Goal: Task Accomplishment & Management: Use online tool/utility

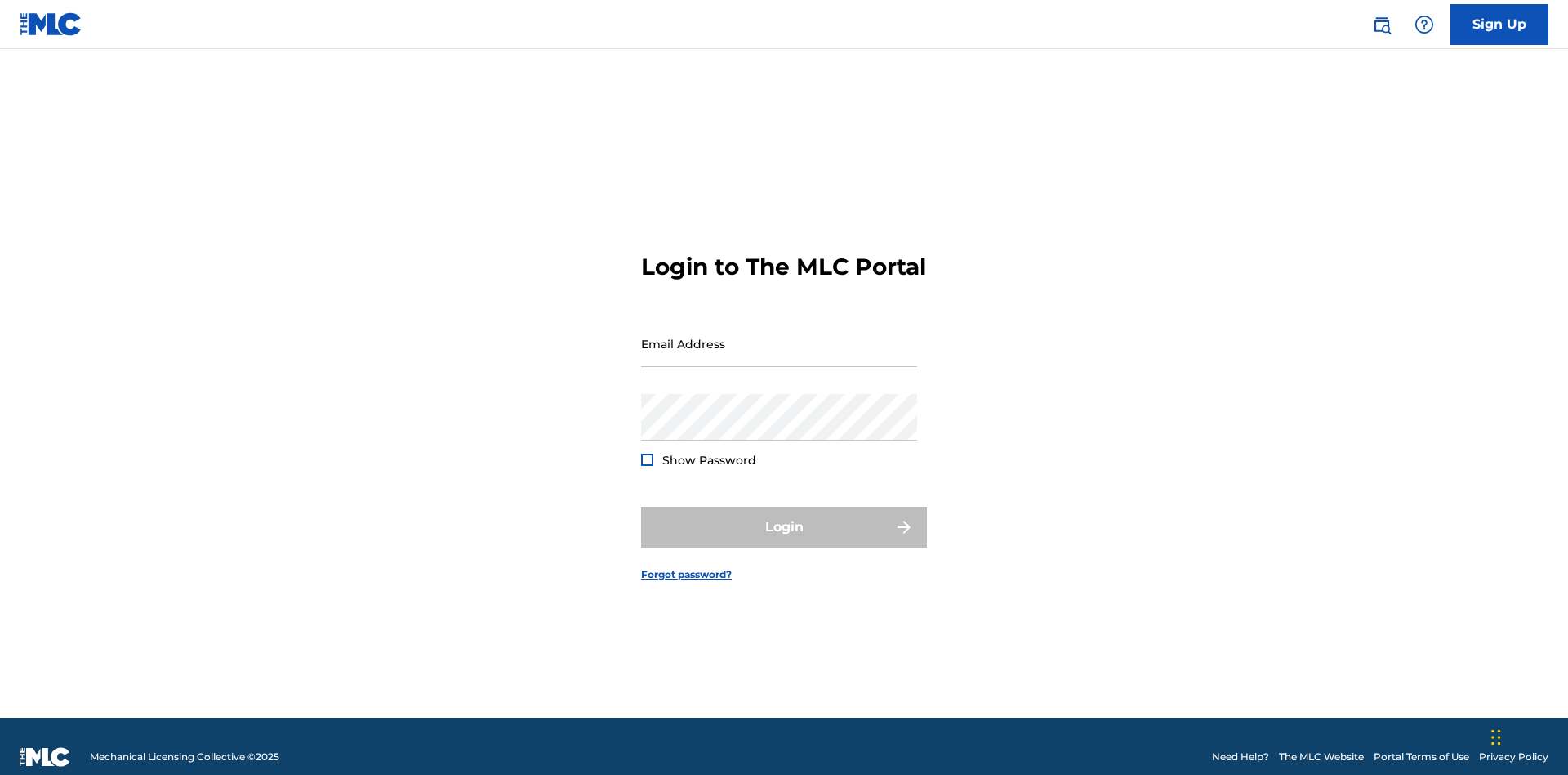
scroll to position [22, 0]
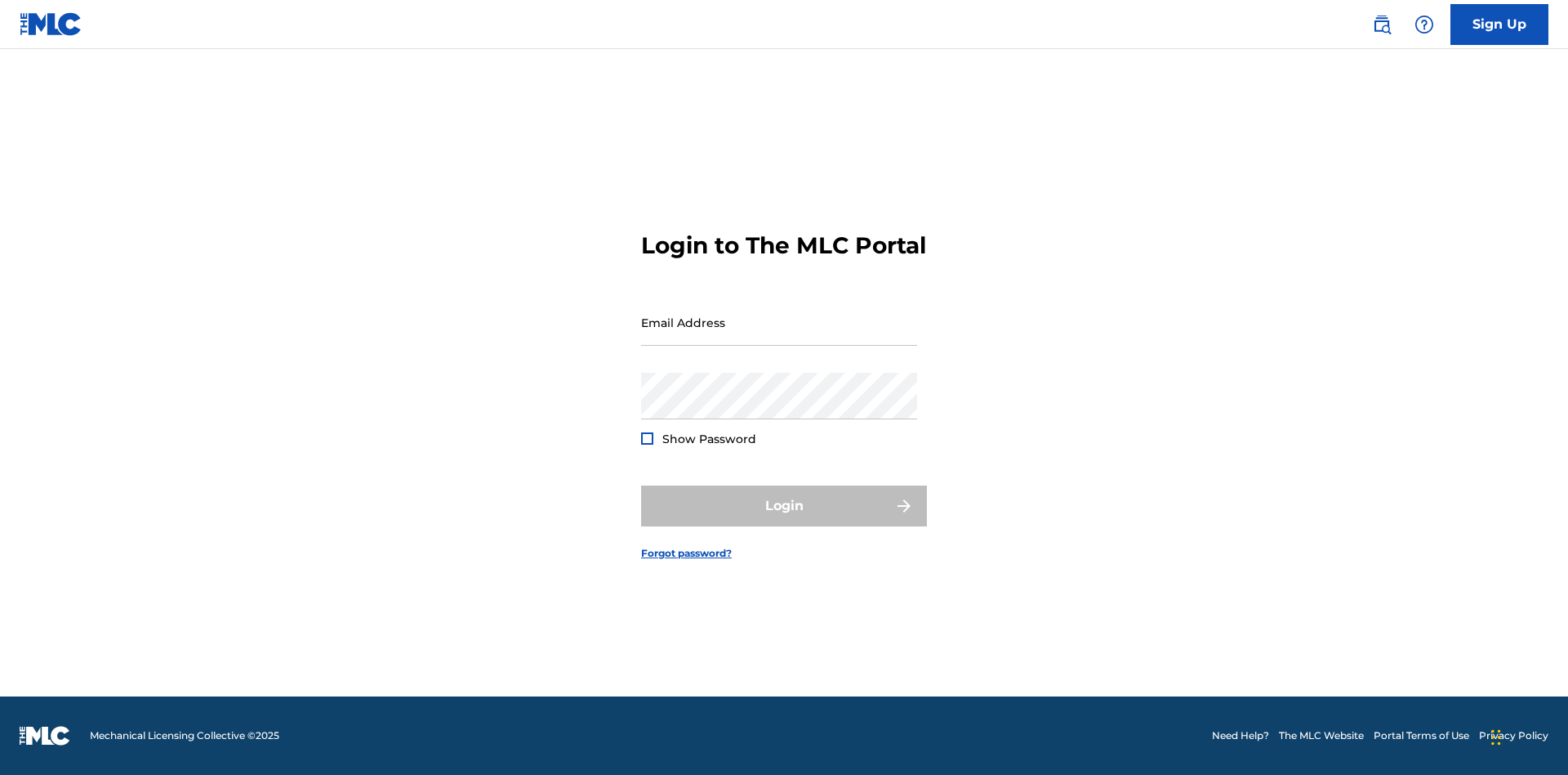
scroll to position [22, 0]
click at [779, 336] on input "Email Address" at bounding box center [779, 323] width 276 height 47
type input "[EMAIL_ADDRESS][DOMAIN_NAME]"
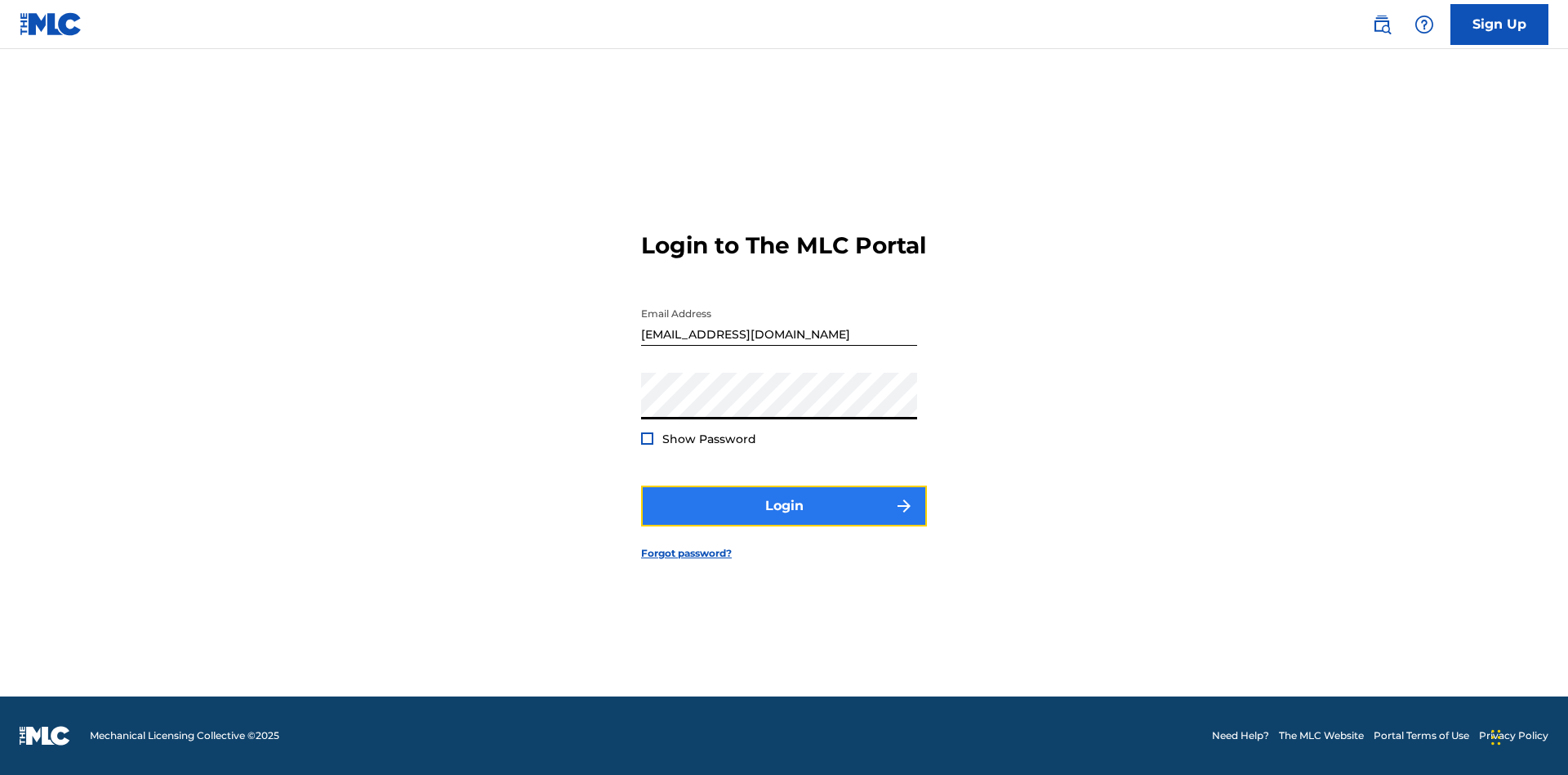
click at [784, 520] on button "Login" at bounding box center [784, 506] width 286 height 41
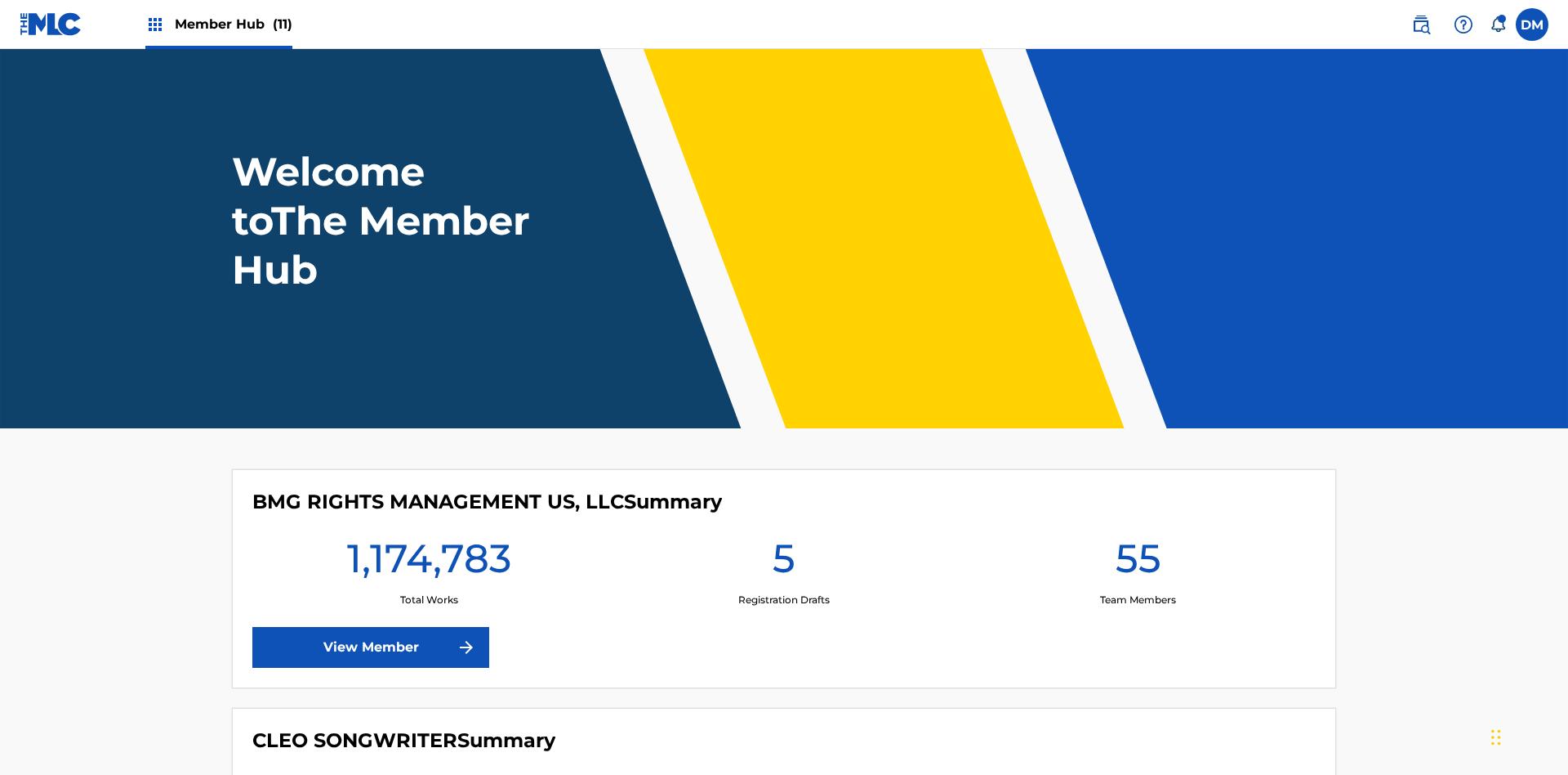
click at [233, 23] on span "Member Hub (11)" at bounding box center [233, 24] width 117 height 19
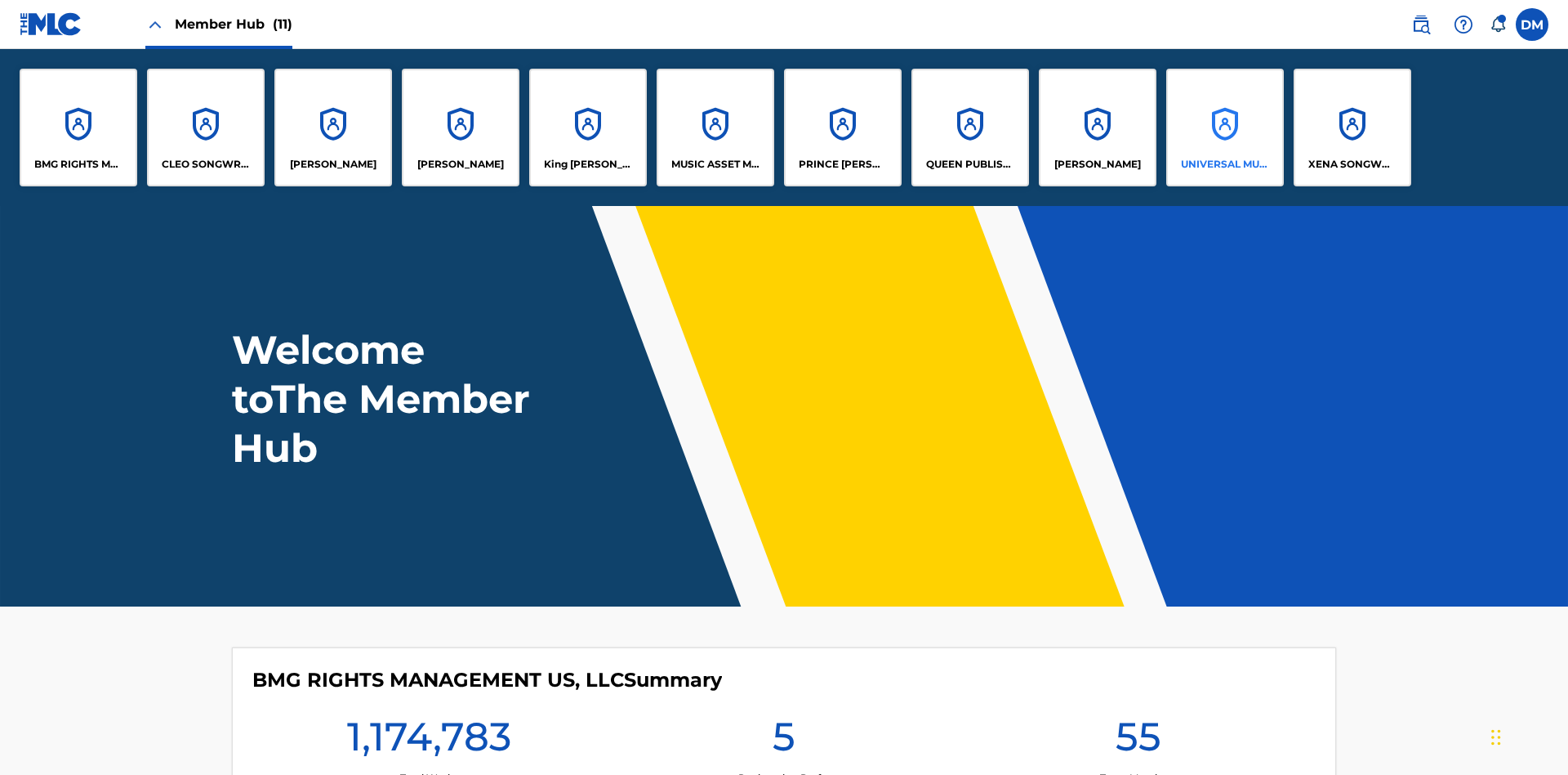
click at [1224, 164] on p "UNIVERSAL MUSIC PUB GROUP" at bounding box center [1225, 164] width 89 height 15
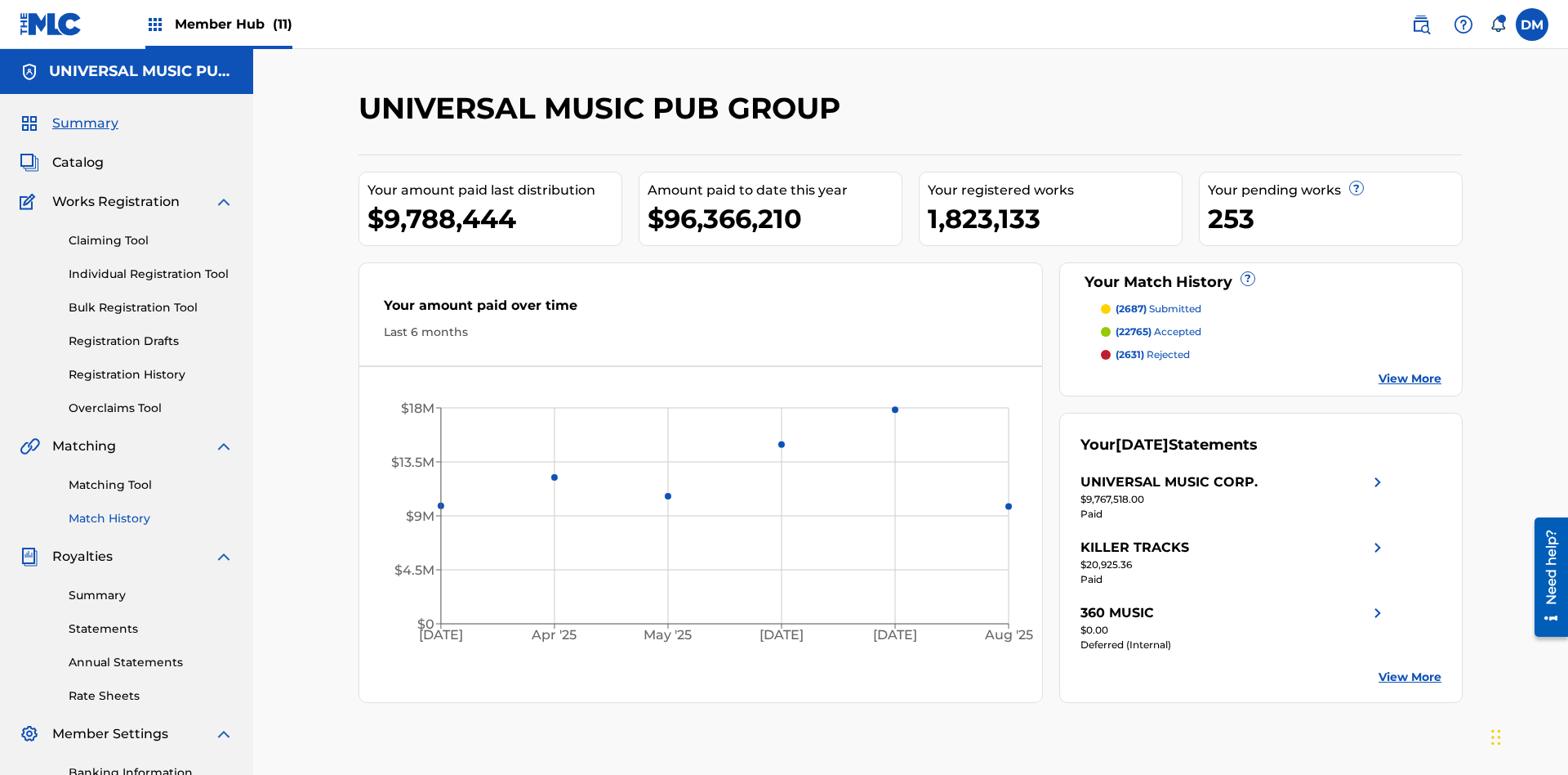
click at [151, 509] on link "Match History" at bounding box center [151, 518] width 165 height 17
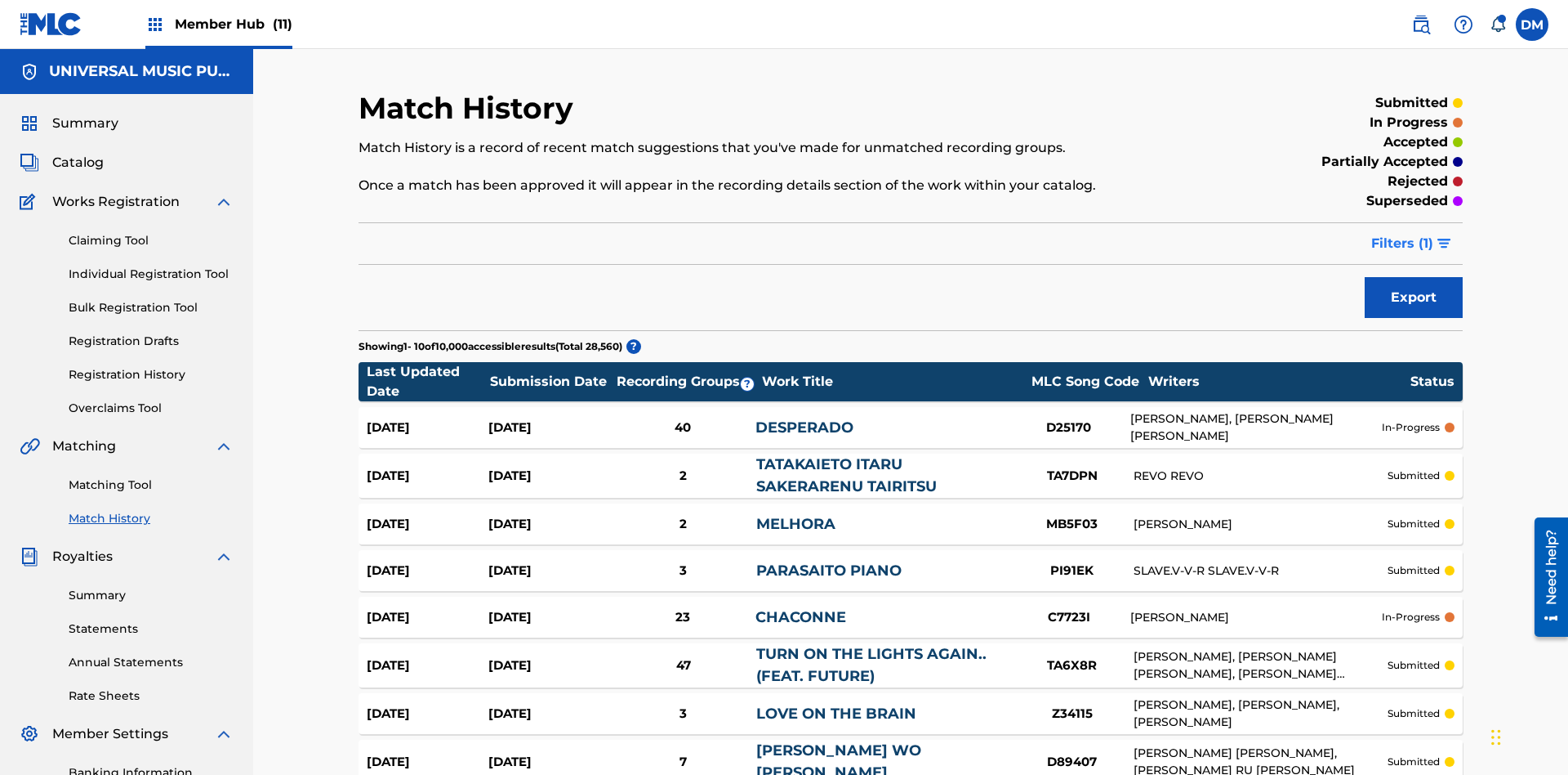
click at [1402, 234] on span "Filters ( 1 )" at bounding box center [1402, 243] width 62 height 20
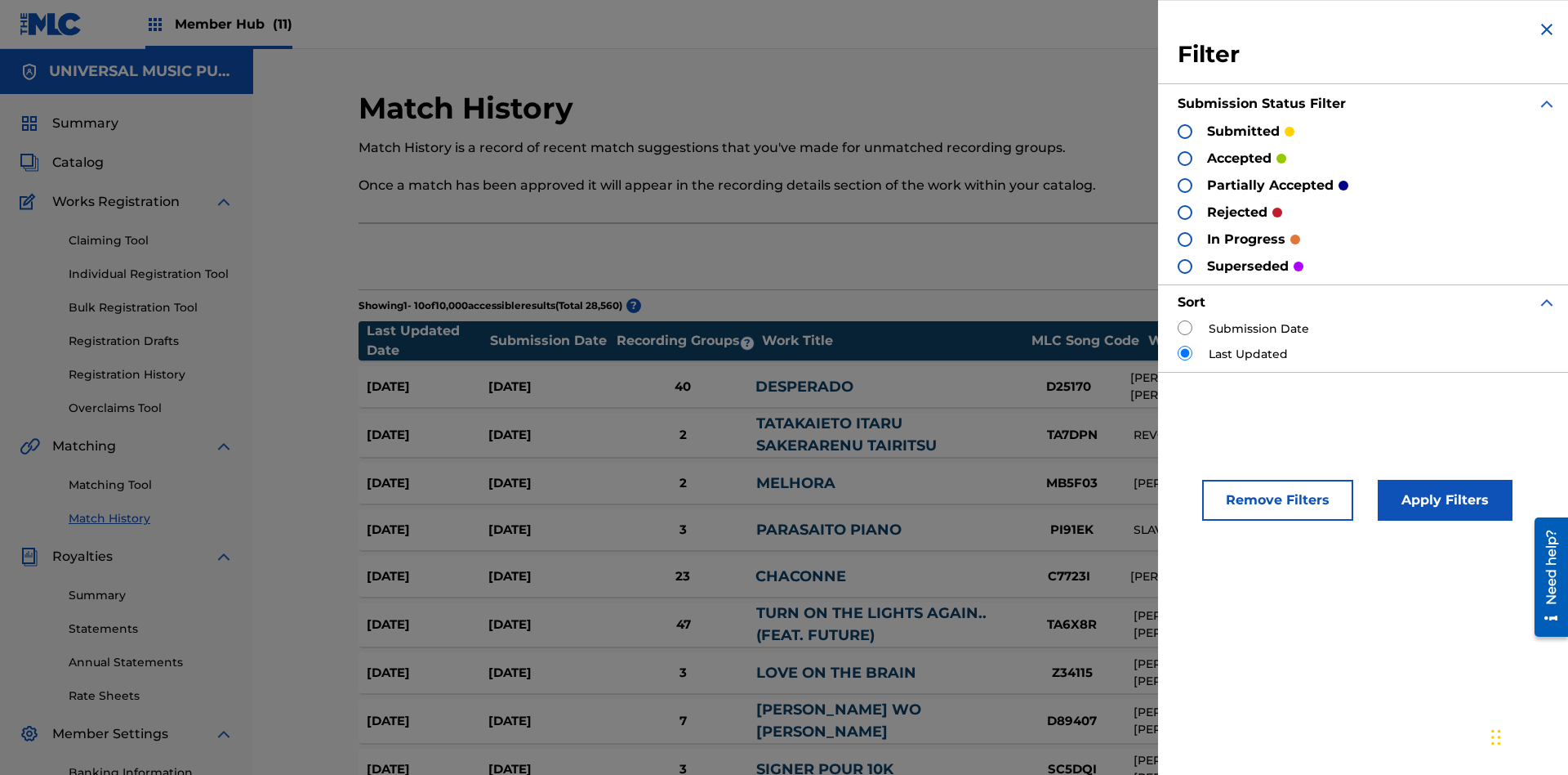
click at [1185, 130] on div at bounding box center [1185, 131] width 15 height 15
click at [1442, 500] on button "Apply Filters" at bounding box center [1445, 500] width 135 height 41
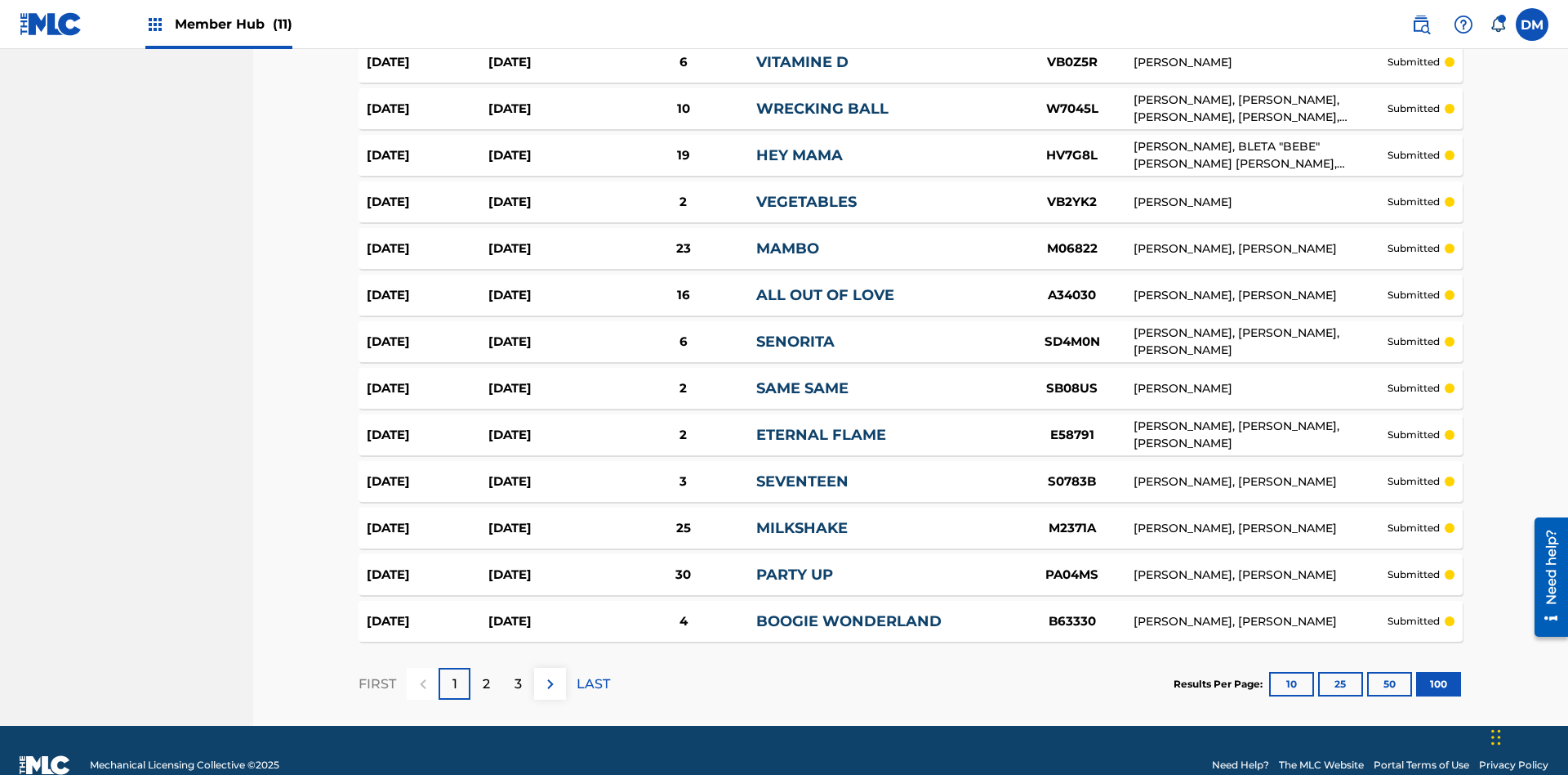
scroll to position [4479, 0]
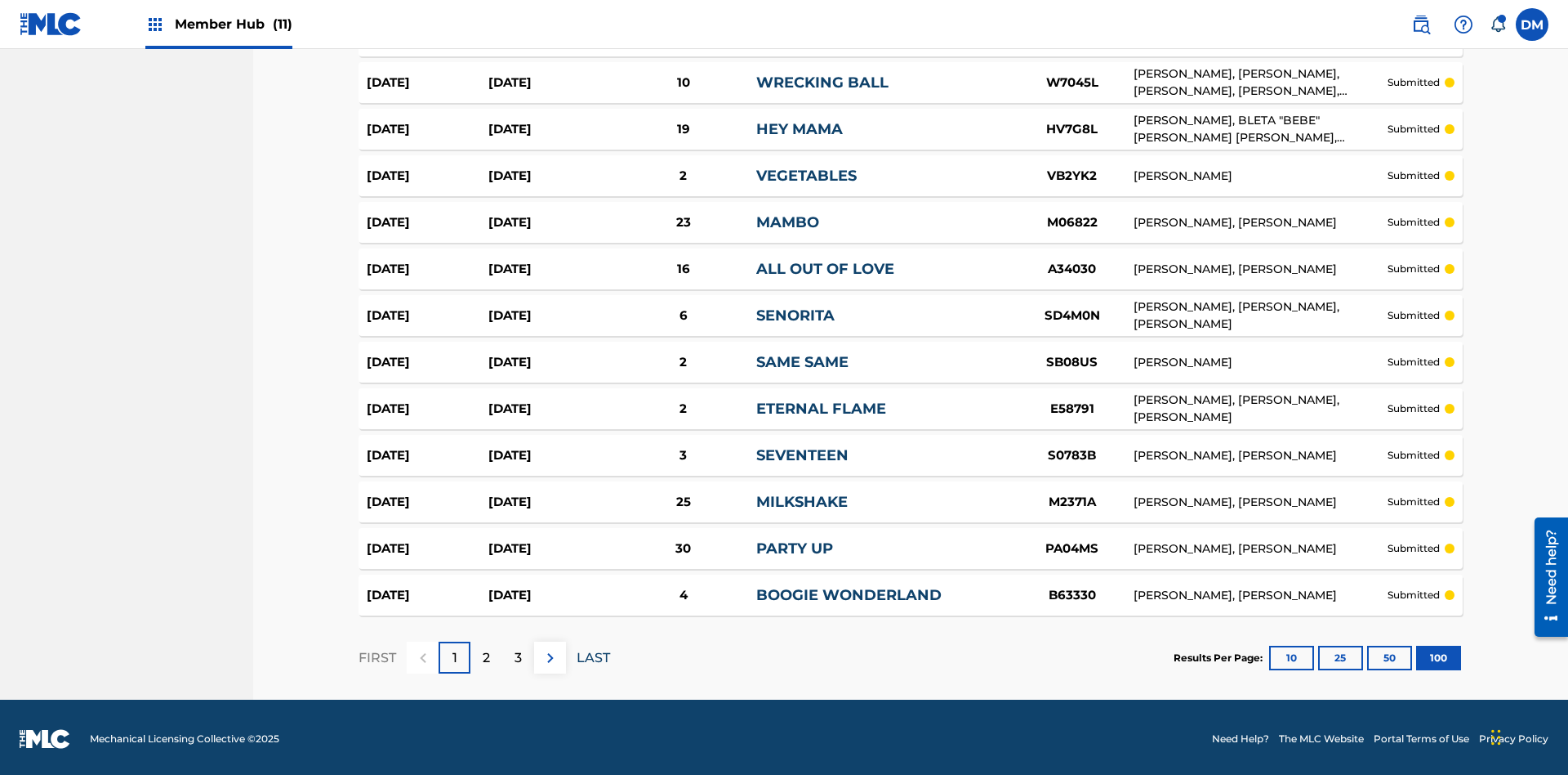
click at [593, 654] on p "LAST" at bounding box center [594, 658] width 34 height 20
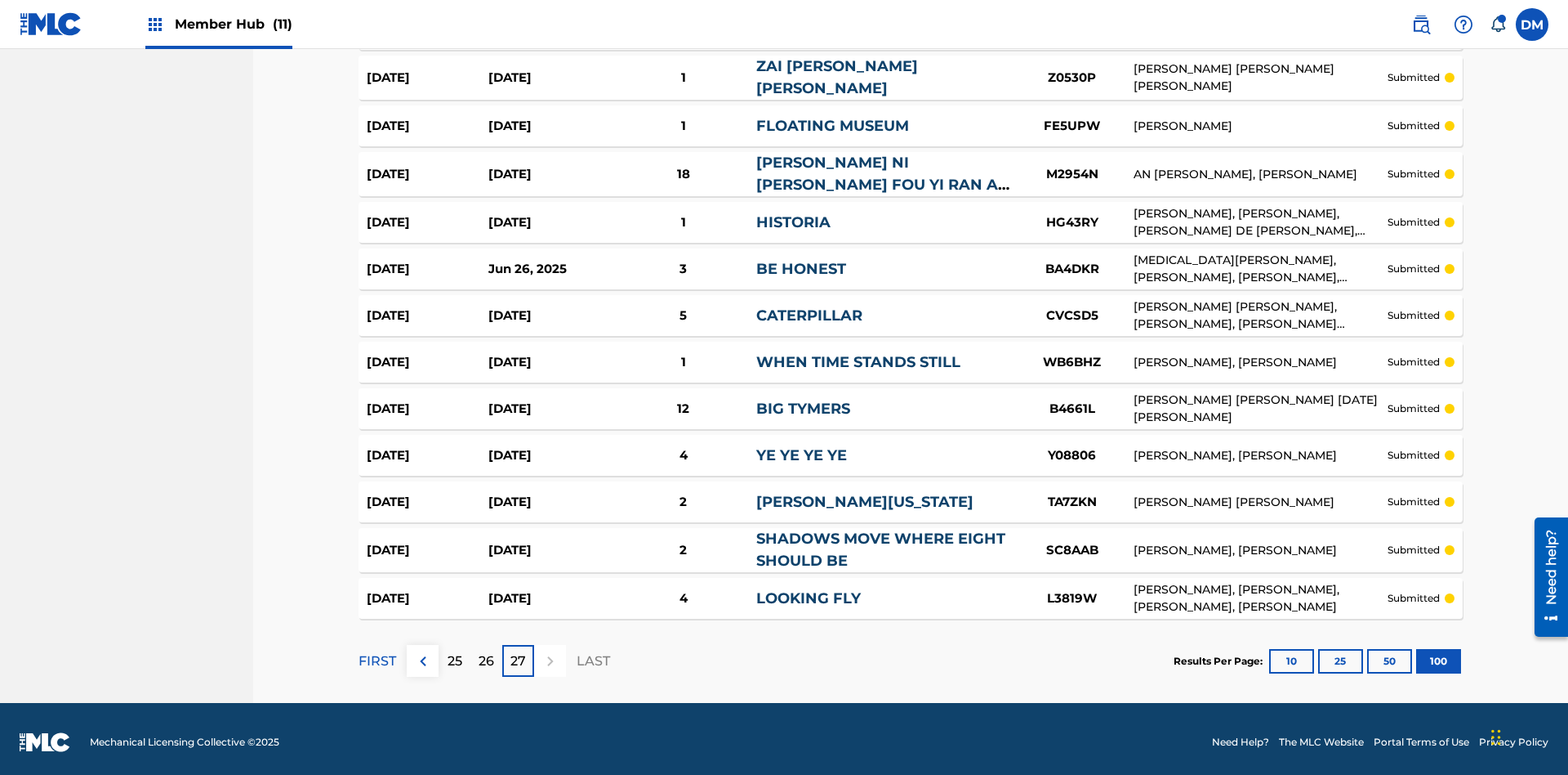
scroll to position [238, 0]
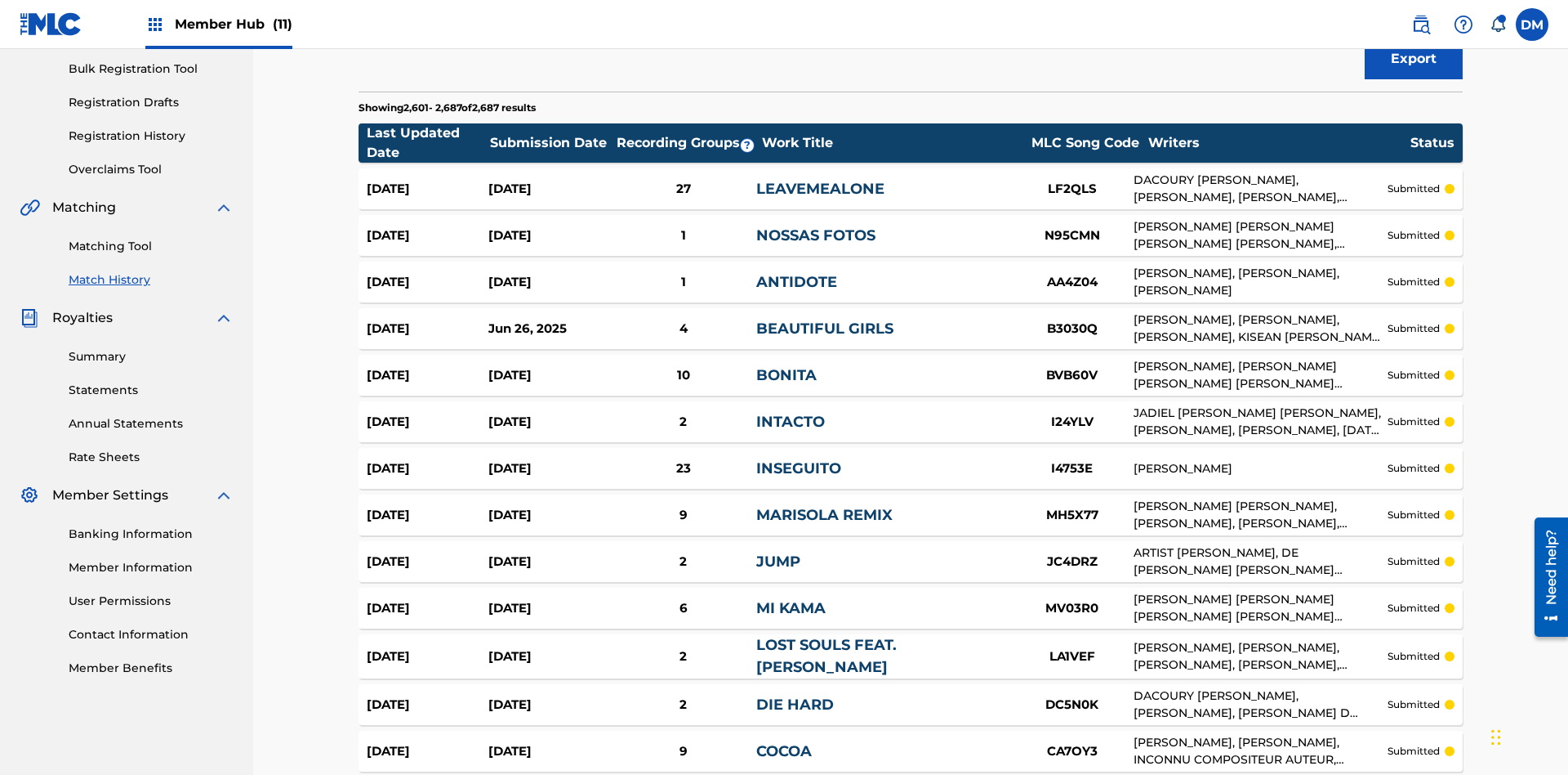
click at [1401, 15] on span "Filters ( 2 )" at bounding box center [1400, 5] width 65 height 20
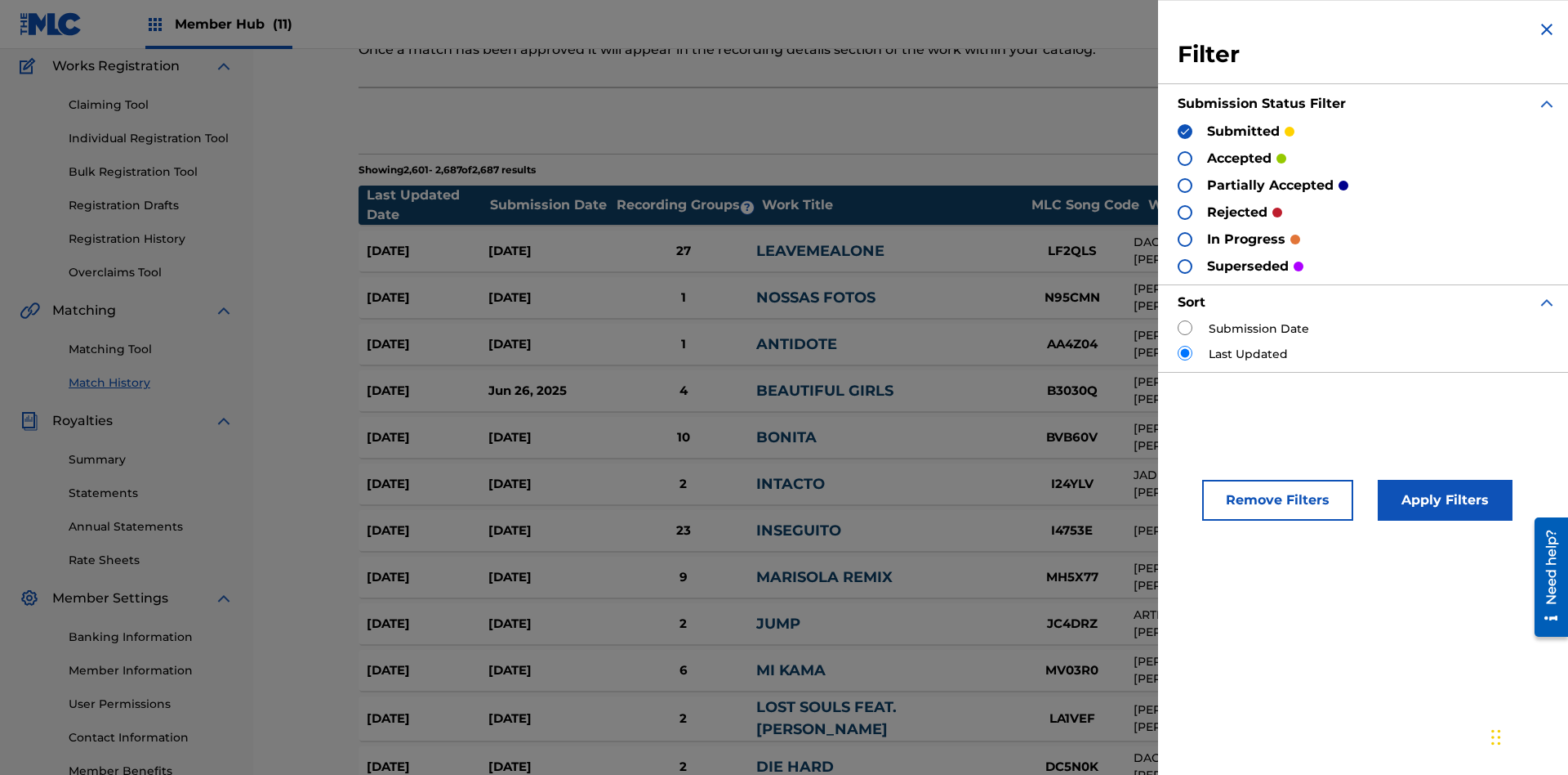
click at [1185, 130] on img at bounding box center [1184, 131] width 11 height 11
click at [1185, 158] on div at bounding box center [1185, 159] width 15 height 15
click at [1442, 500] on button "Apply Filters" at bounding box center [1445, 500] width 135 height 41
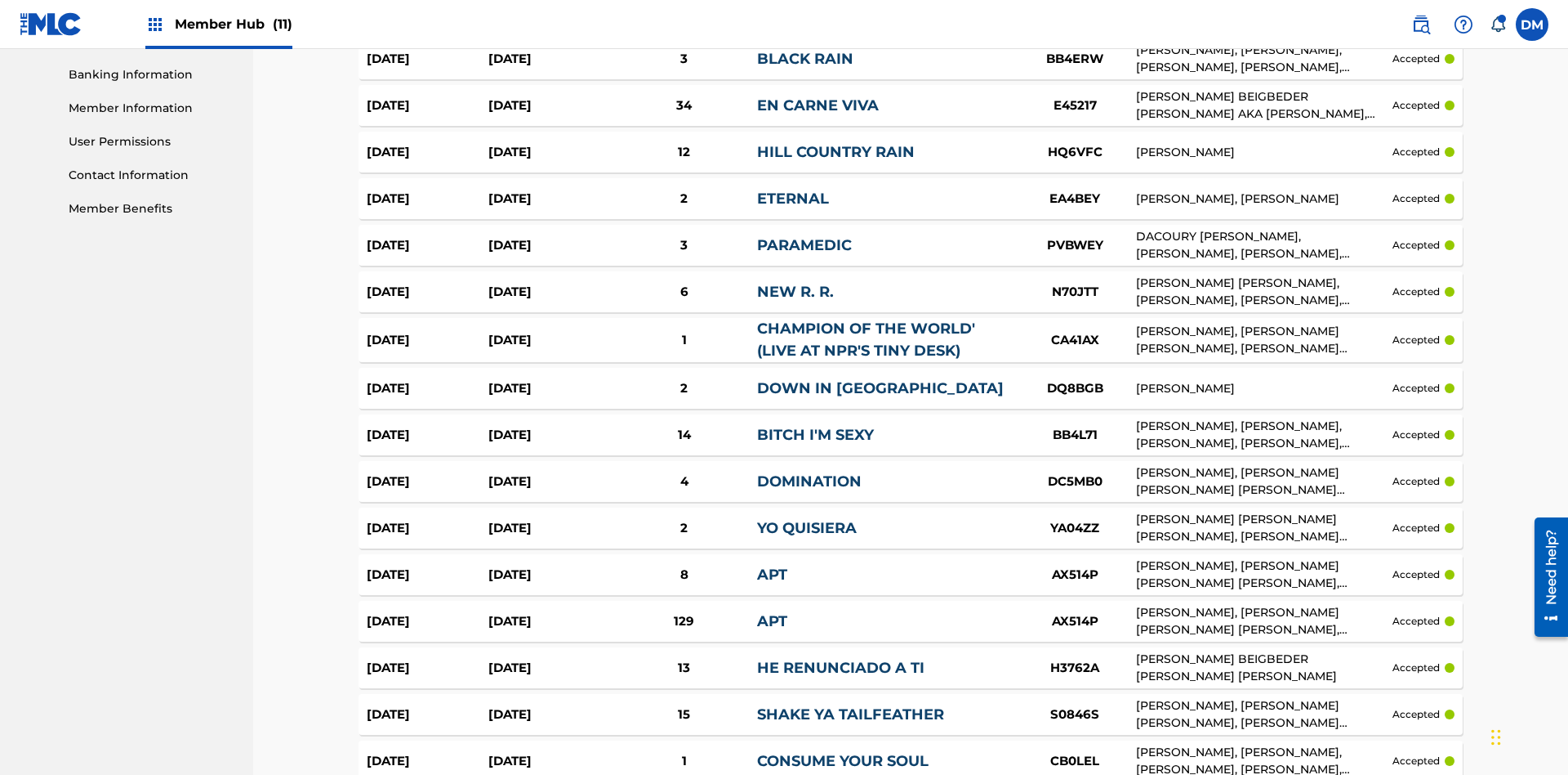
scroll to position [1637, 0]
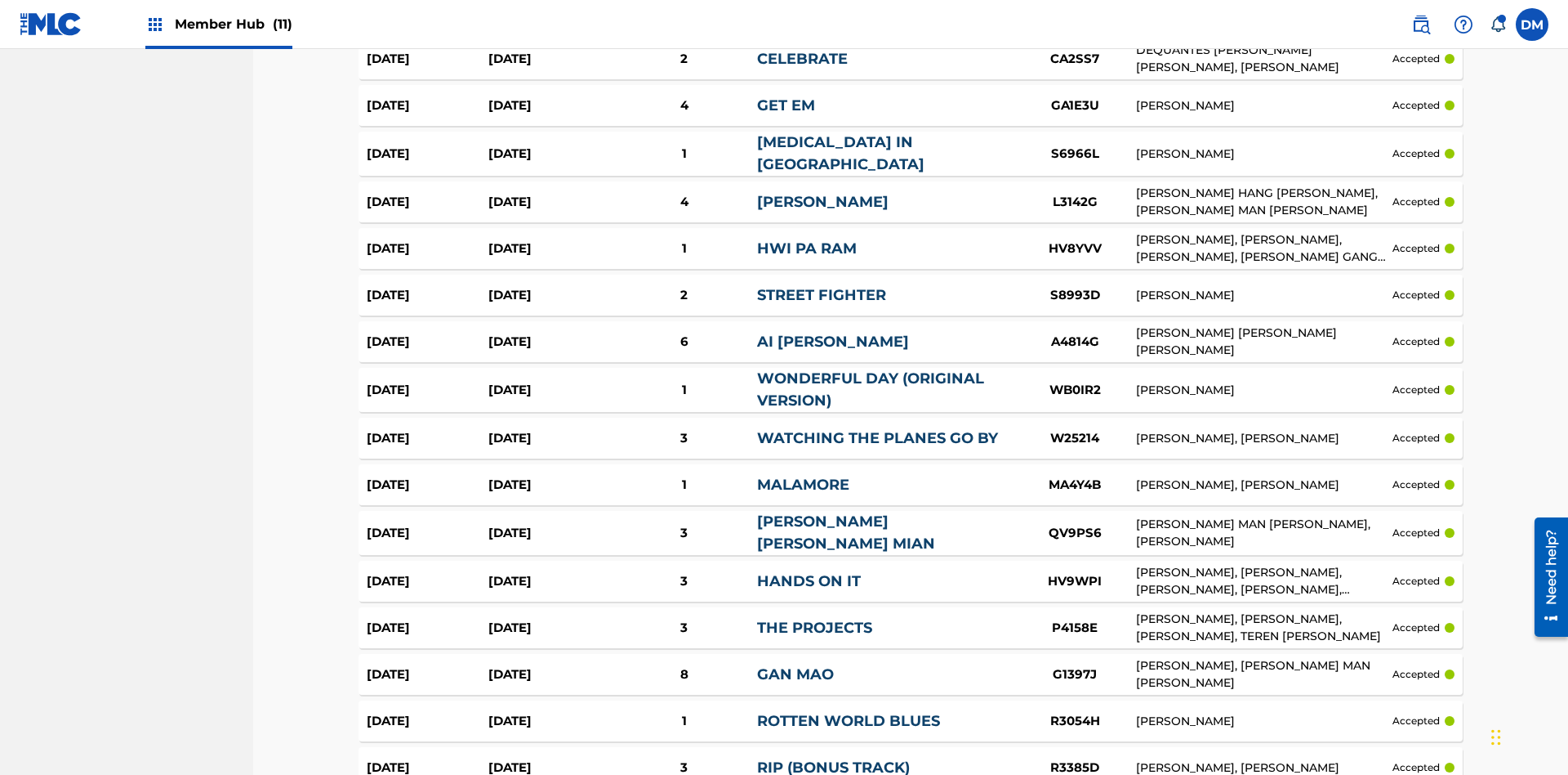
scroll to position [2894, 0]
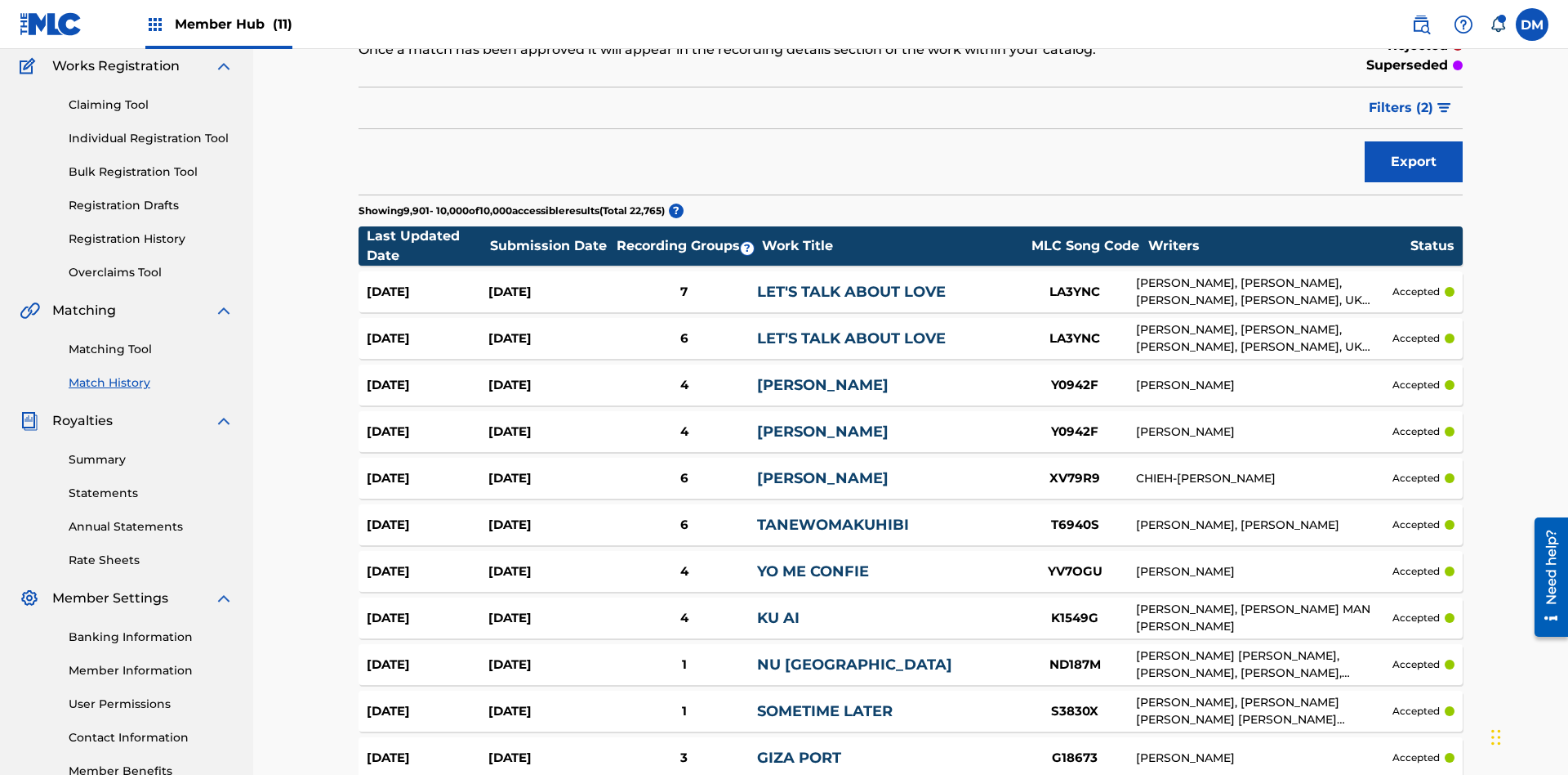
click at [0, 0] on img at bounding box center [0, 0] width 0 height 0
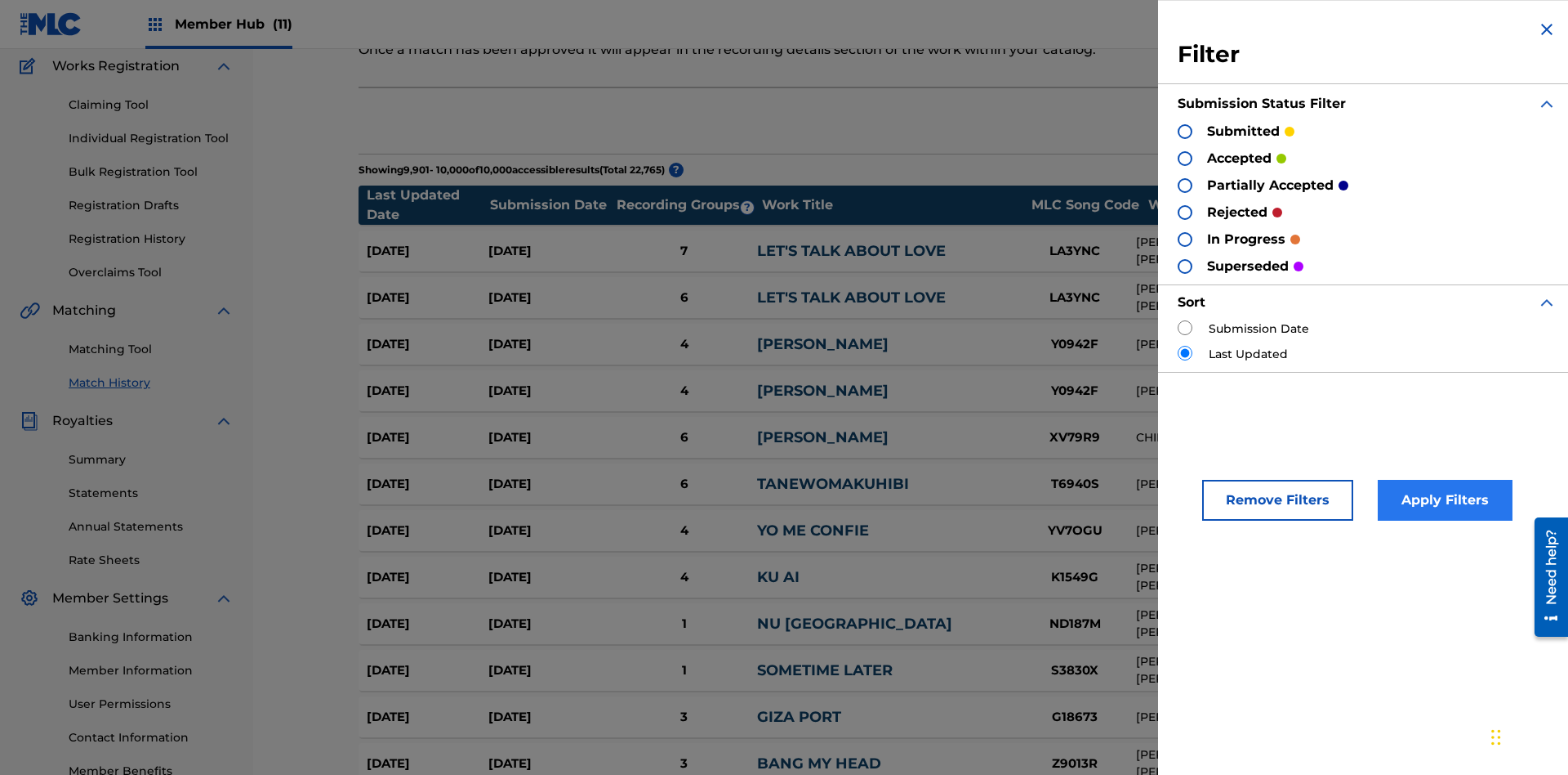
click at [1185, 185] on div at bounding box center [1185, 186] width 15 height 15
click at [1442, 500] on button "Apply Filters" at bounding box center [1445, 500] width 135 height 41
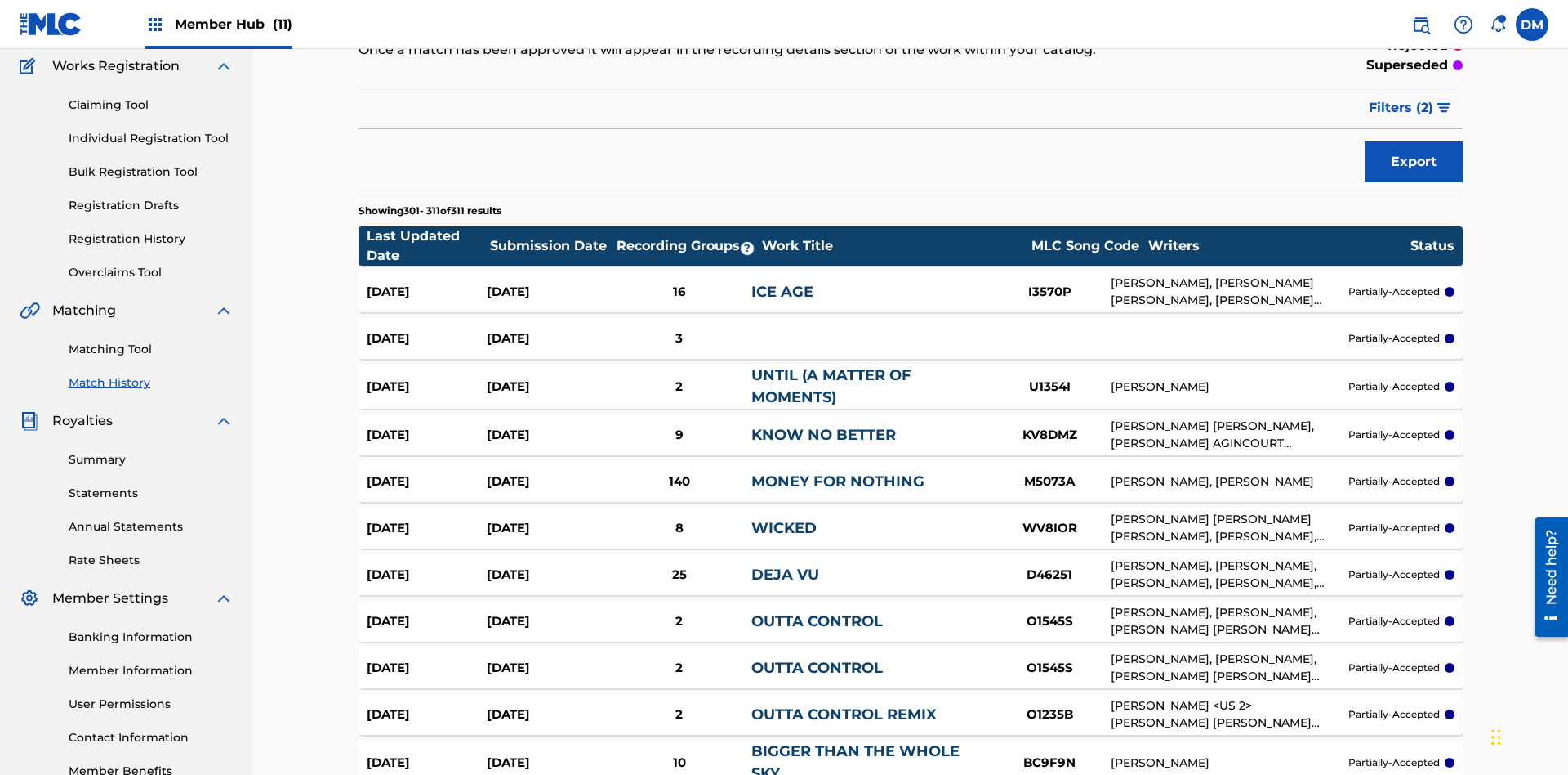
scroll to position [3052, 0]
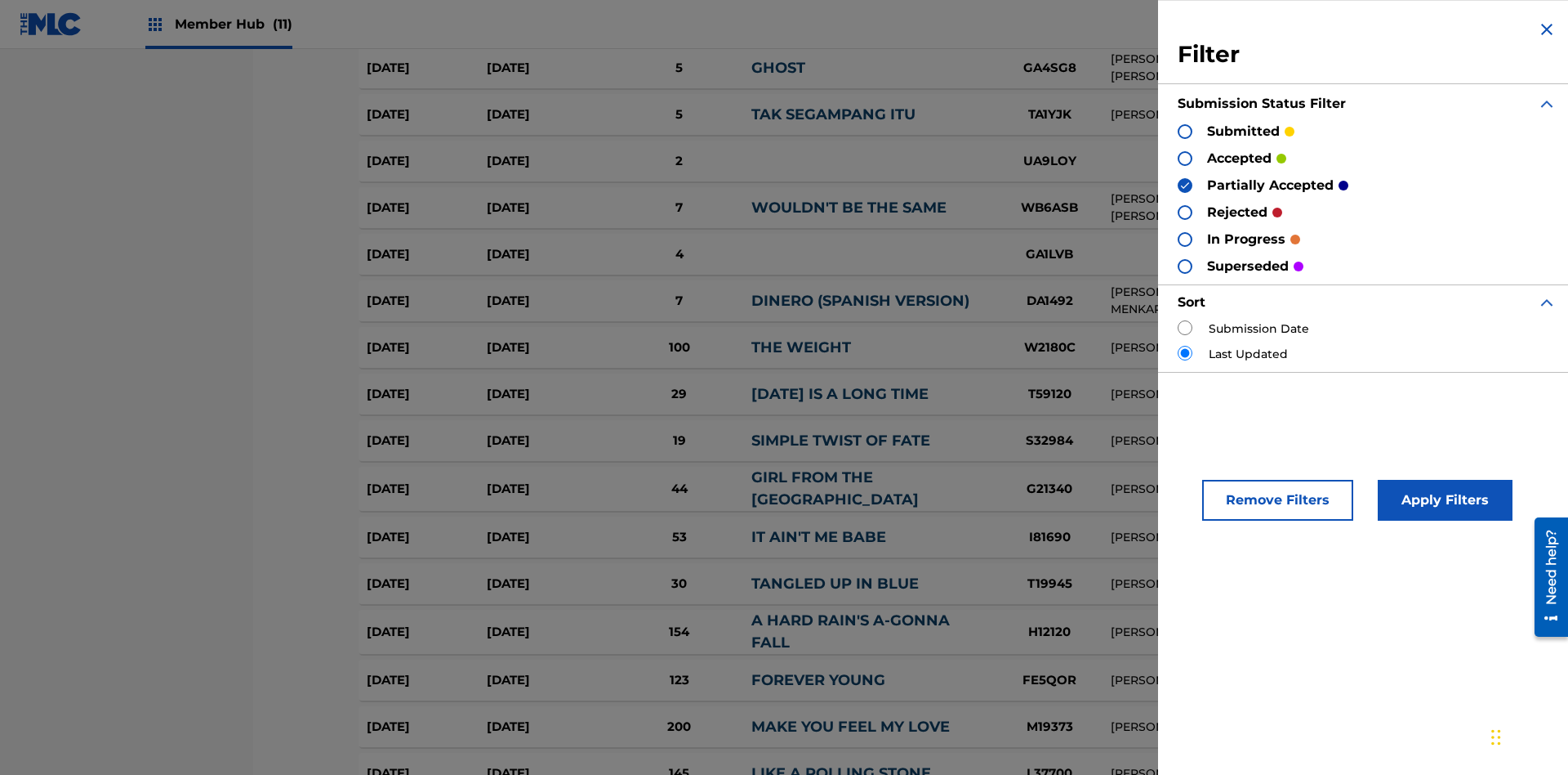
click at [1185, 185] on img at bounding box center [1184, 186] width 11 height 11
click at [1185, 212] on div at bounding box center [1185, 213] width 15 height 15
click at [1442, 500] on button "Apply Filters" at bounding box center [1445, 500] width 135 height 41
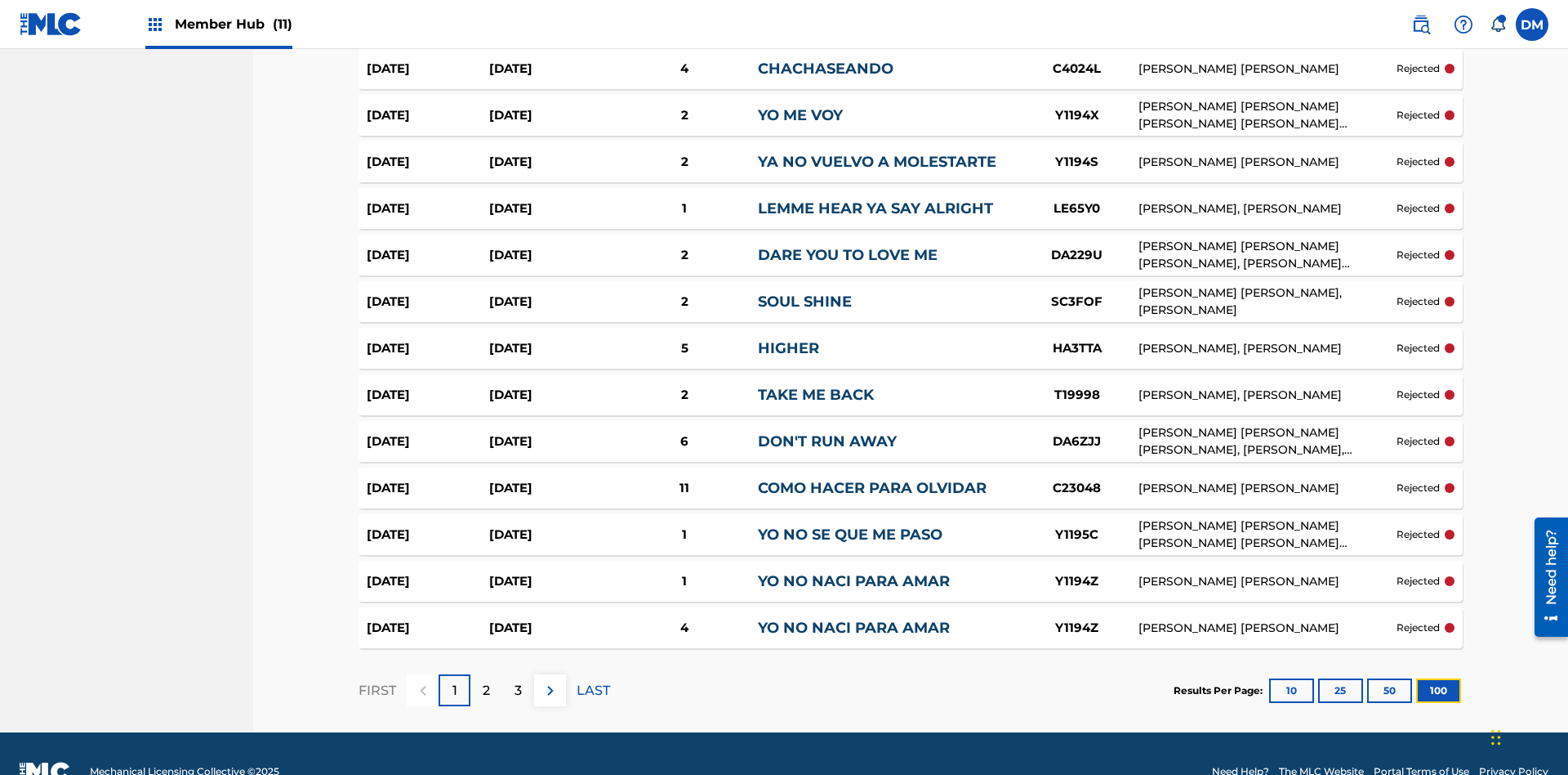
scroll to position [4479, 0]
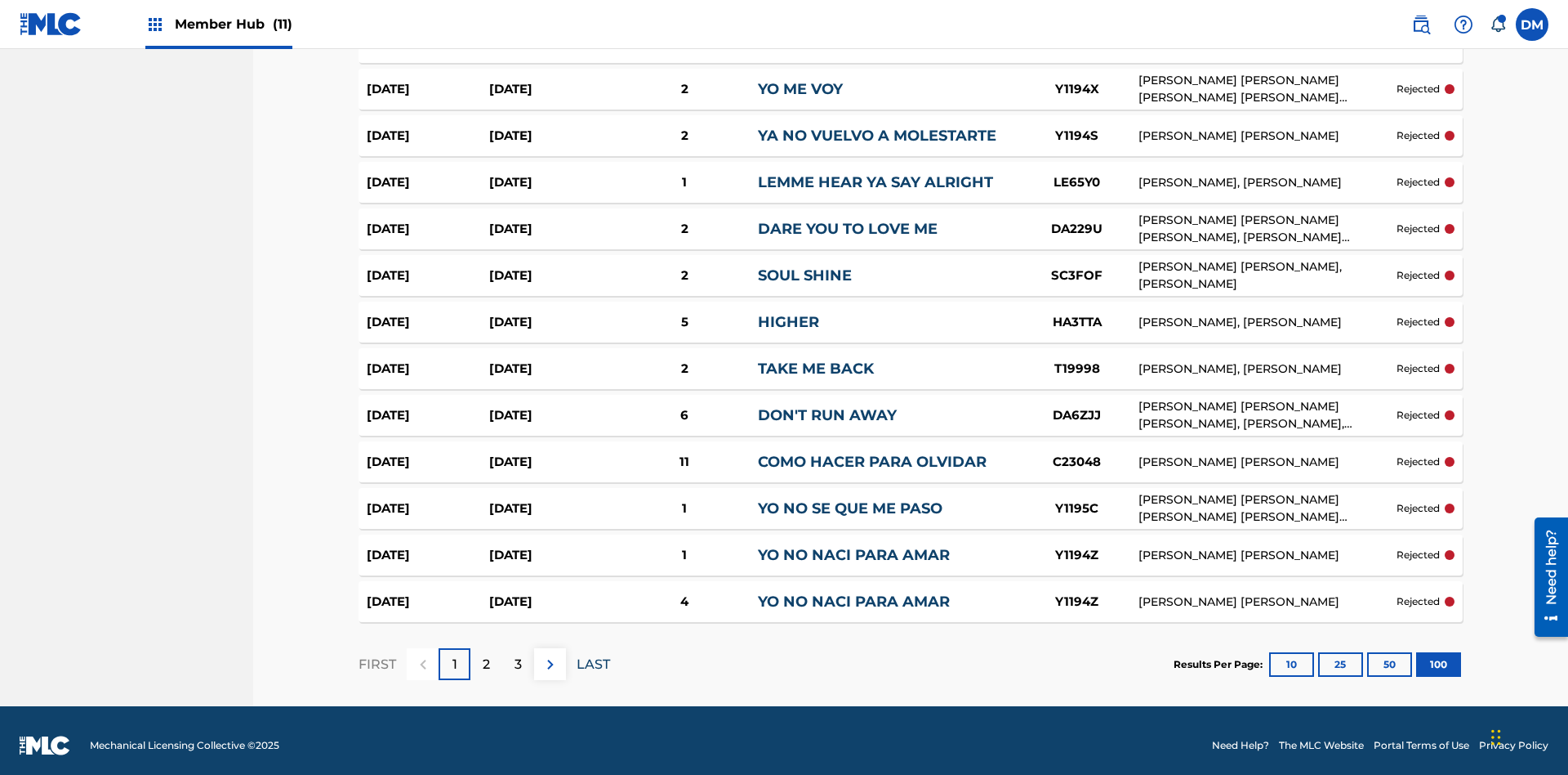
click at [593, 655] on p "LAST" at bounding box center [594, 664] width 34 height 20
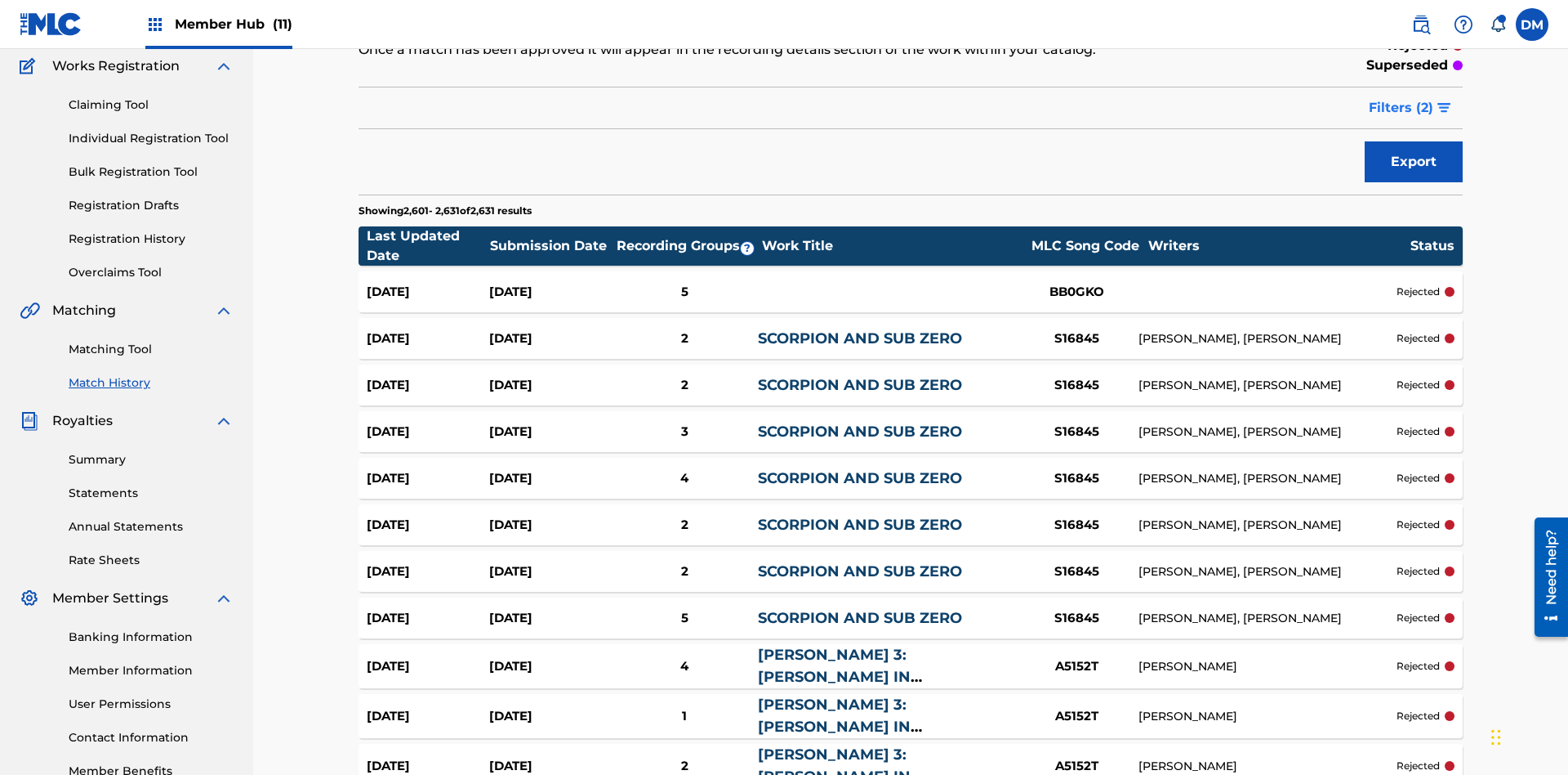
click at [1401, 108] on span "Filters ( 2 )" at bounding box center [1400, 107] width 65 height 20
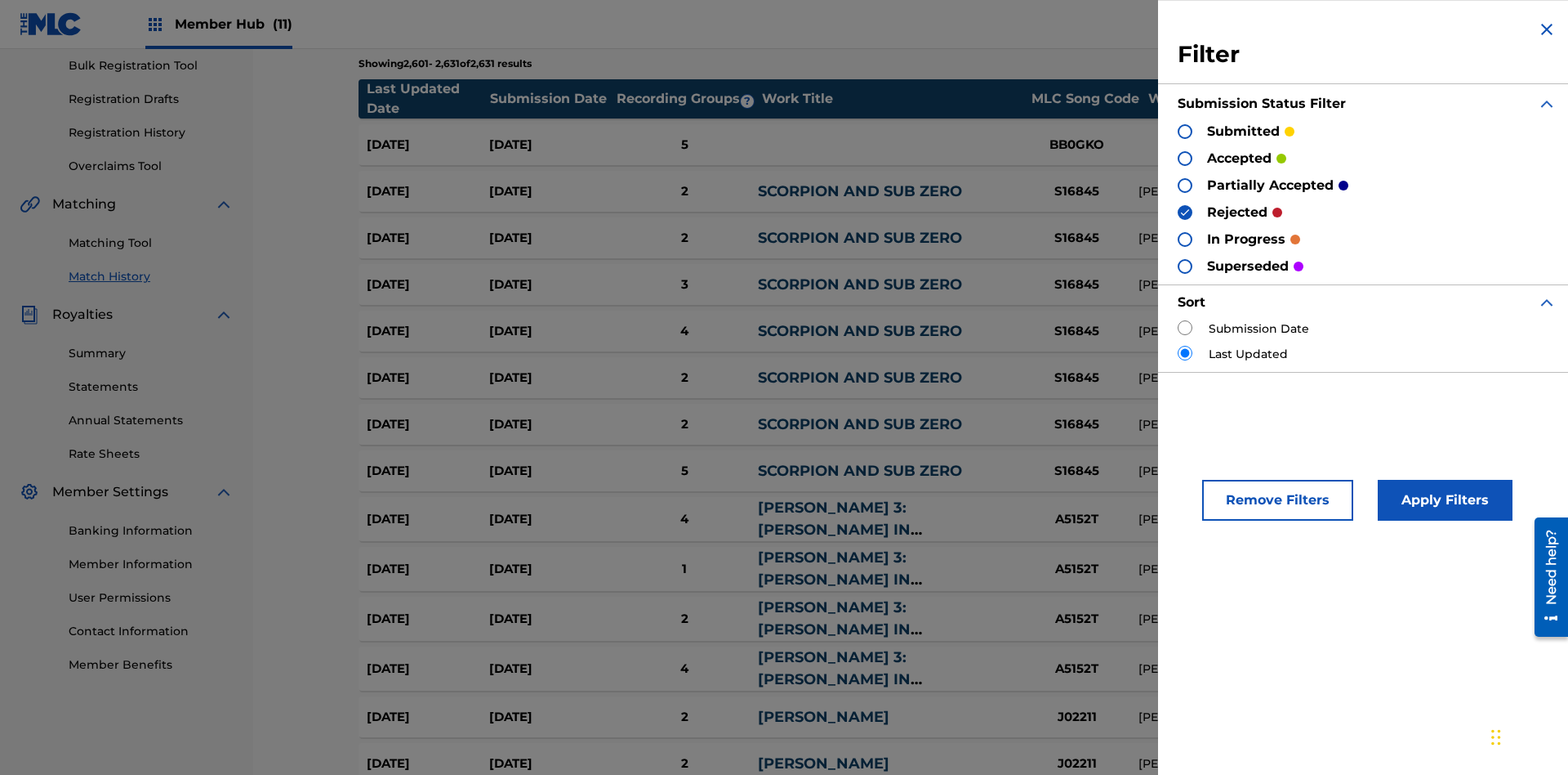
click at [1185, 212] on img at bounding box center [1184, 212] width 11 height 11
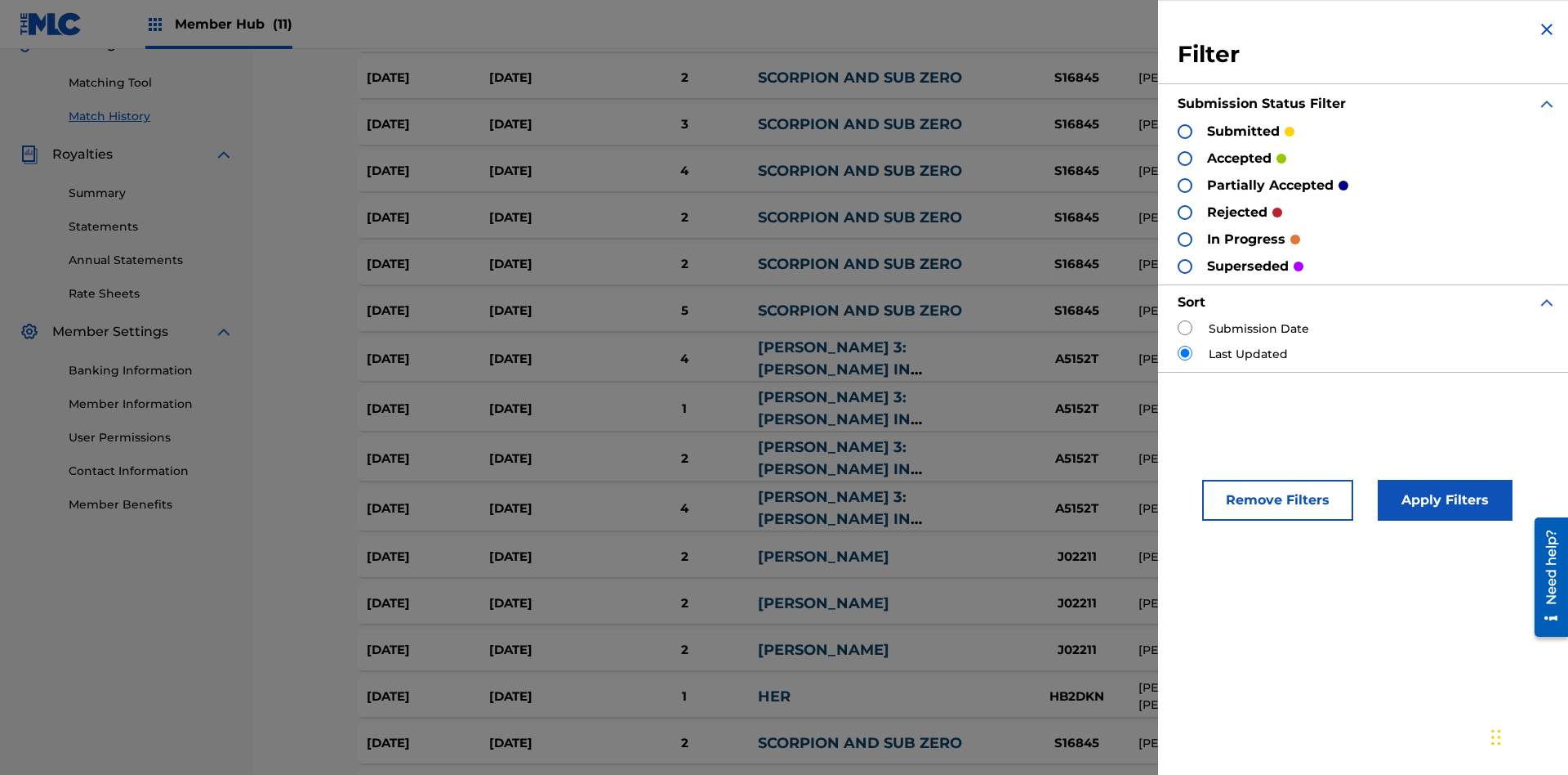
click at [1185, 266] on div at bounding box center [1185, 266] width 15 height 15
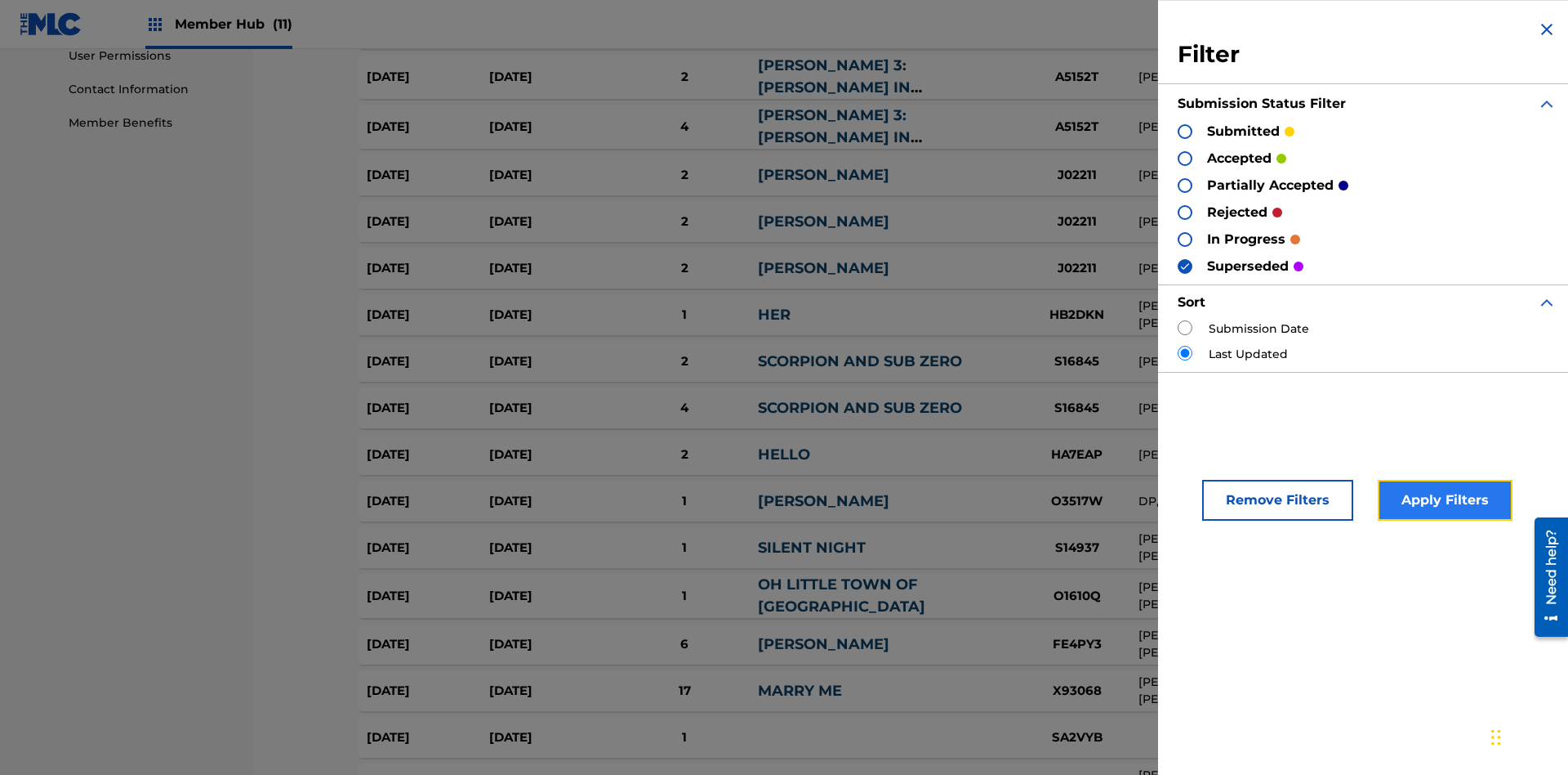
click at [1442, 500] on button "Apply Filters" at bounding box center [1445, 500] width 135 height 41
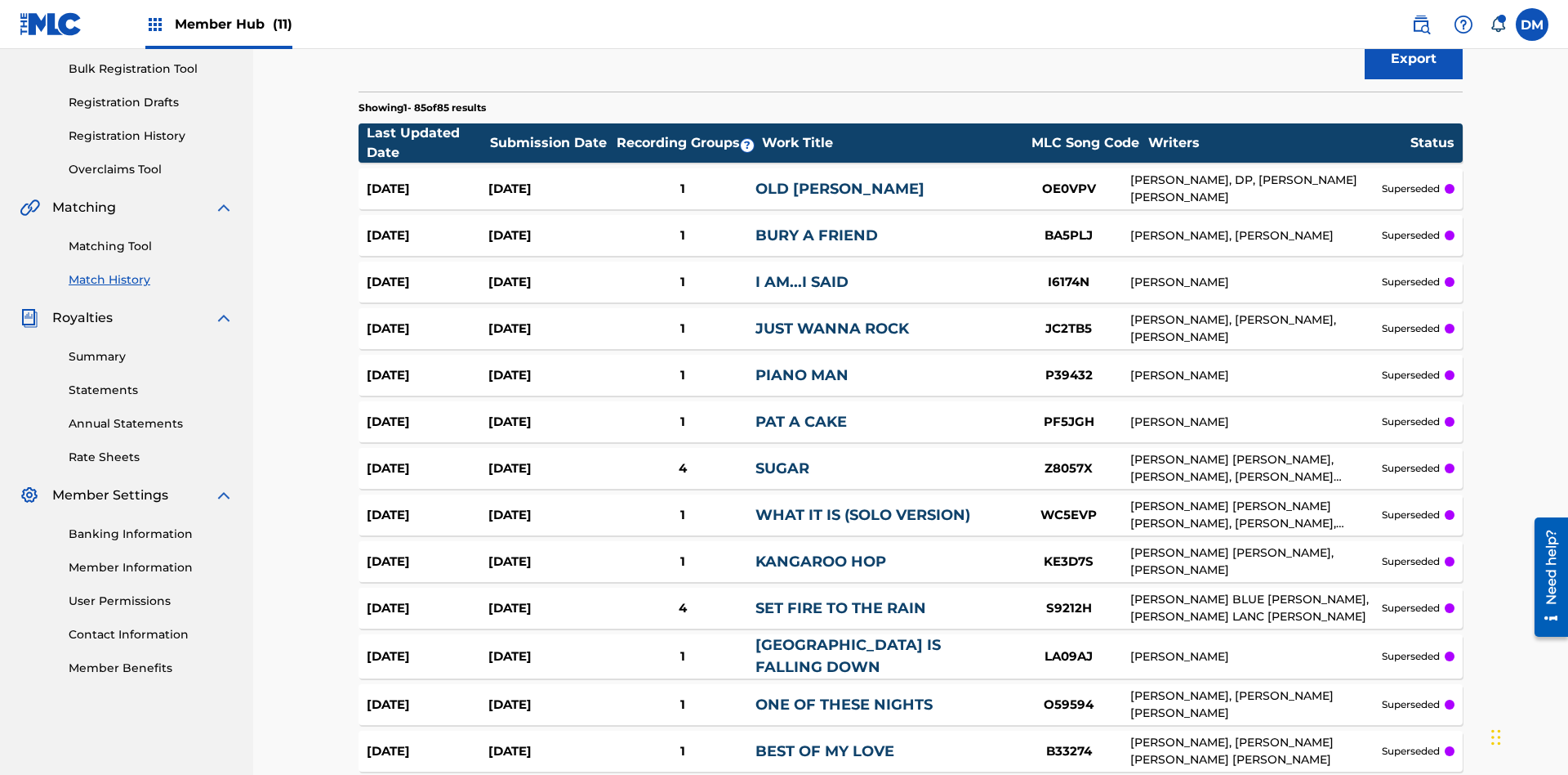
scroll to position [3773, 0]
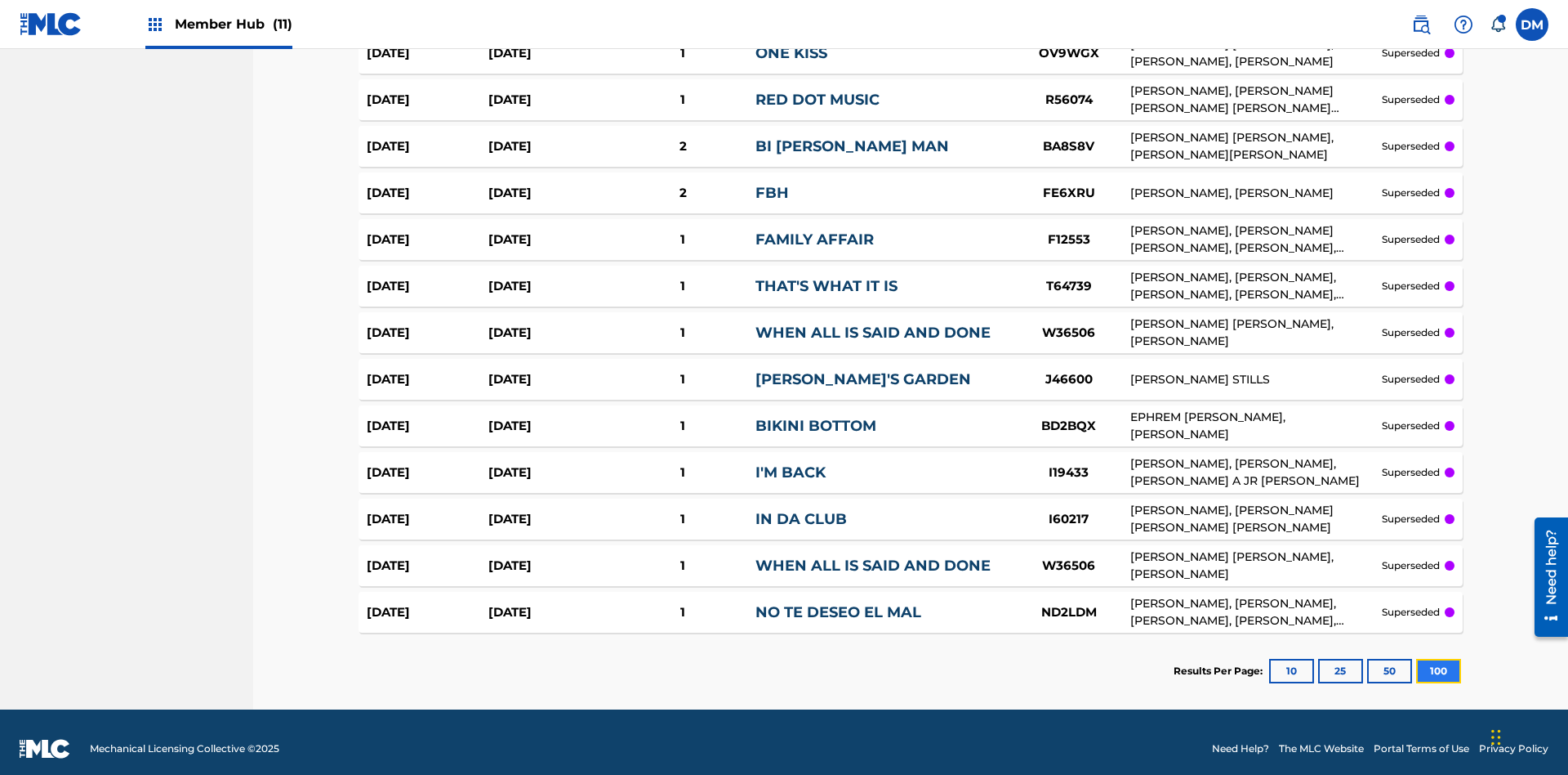
click at [1416, 659] on button "100" at bounding box center [1439, 671] width 45 height 24
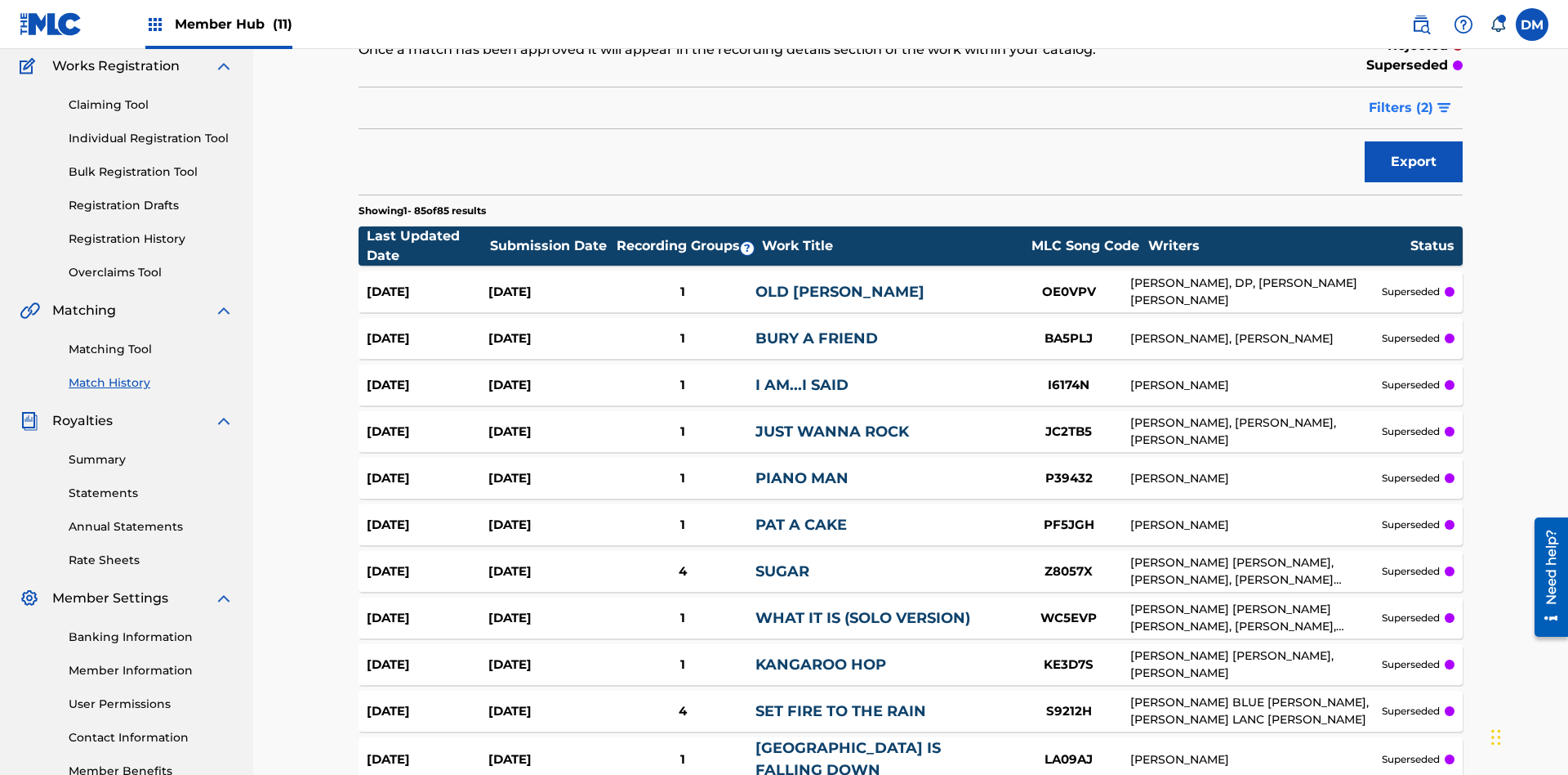
click at [1401, 108] on span "Filters ( 2 )" at bounding box center [1400, 107] width 65 height 20
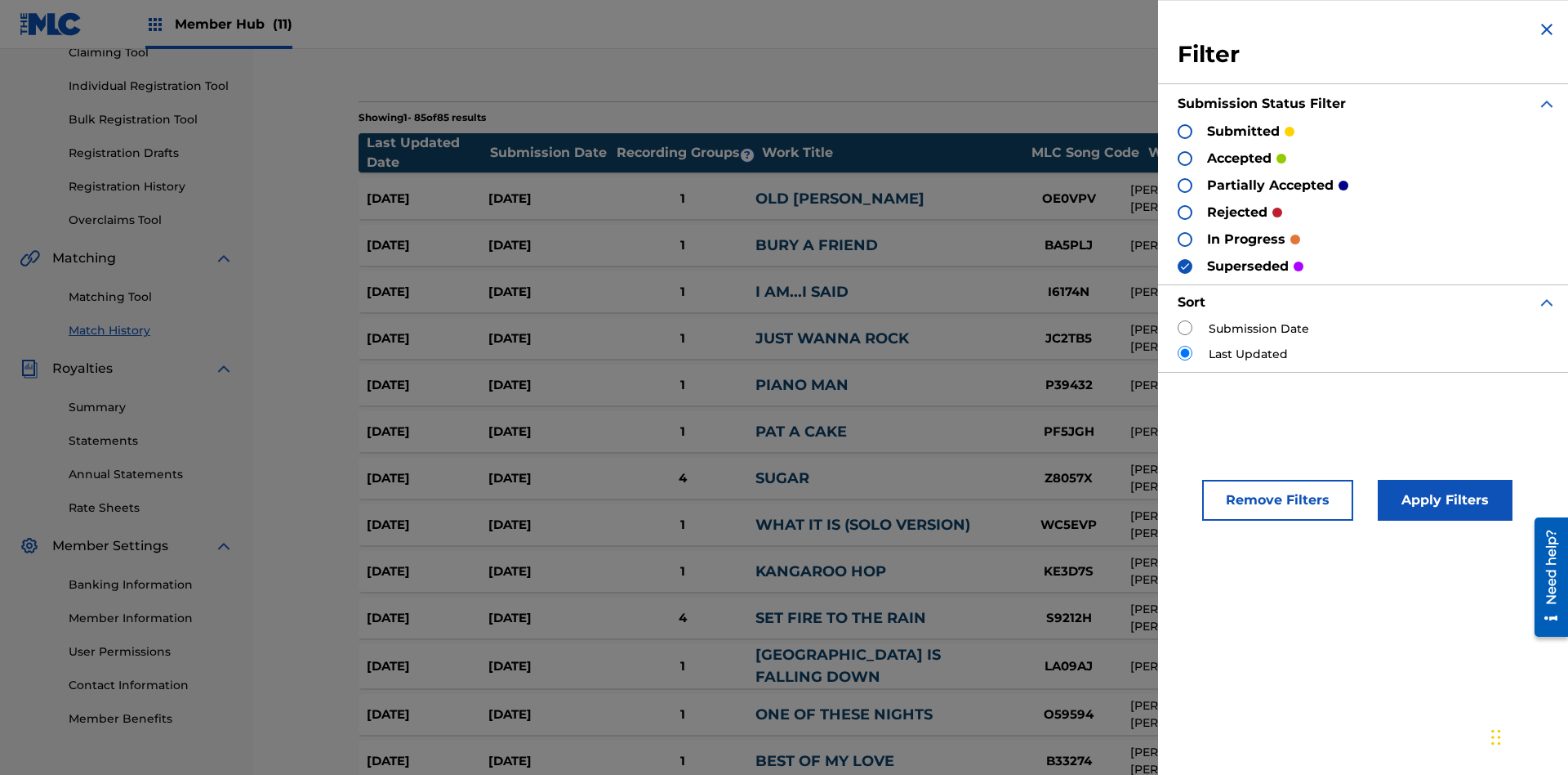
click at [1185, 158] on div at bounding box center [1185, 159] width 15 height 15
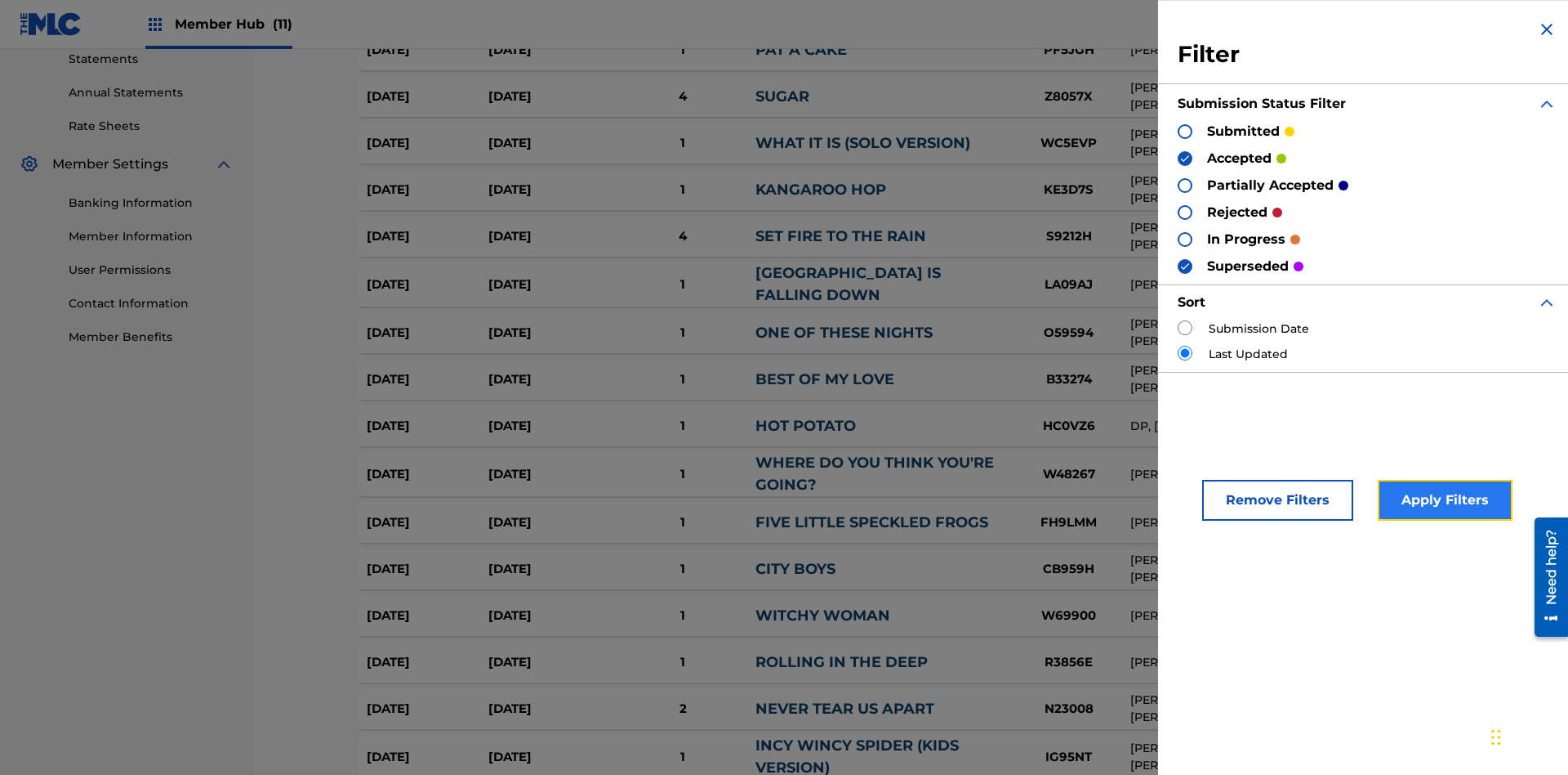
click at [1442, 500] on button "Apply Filters" at bounding box center [1445, 500] width 135 height 41
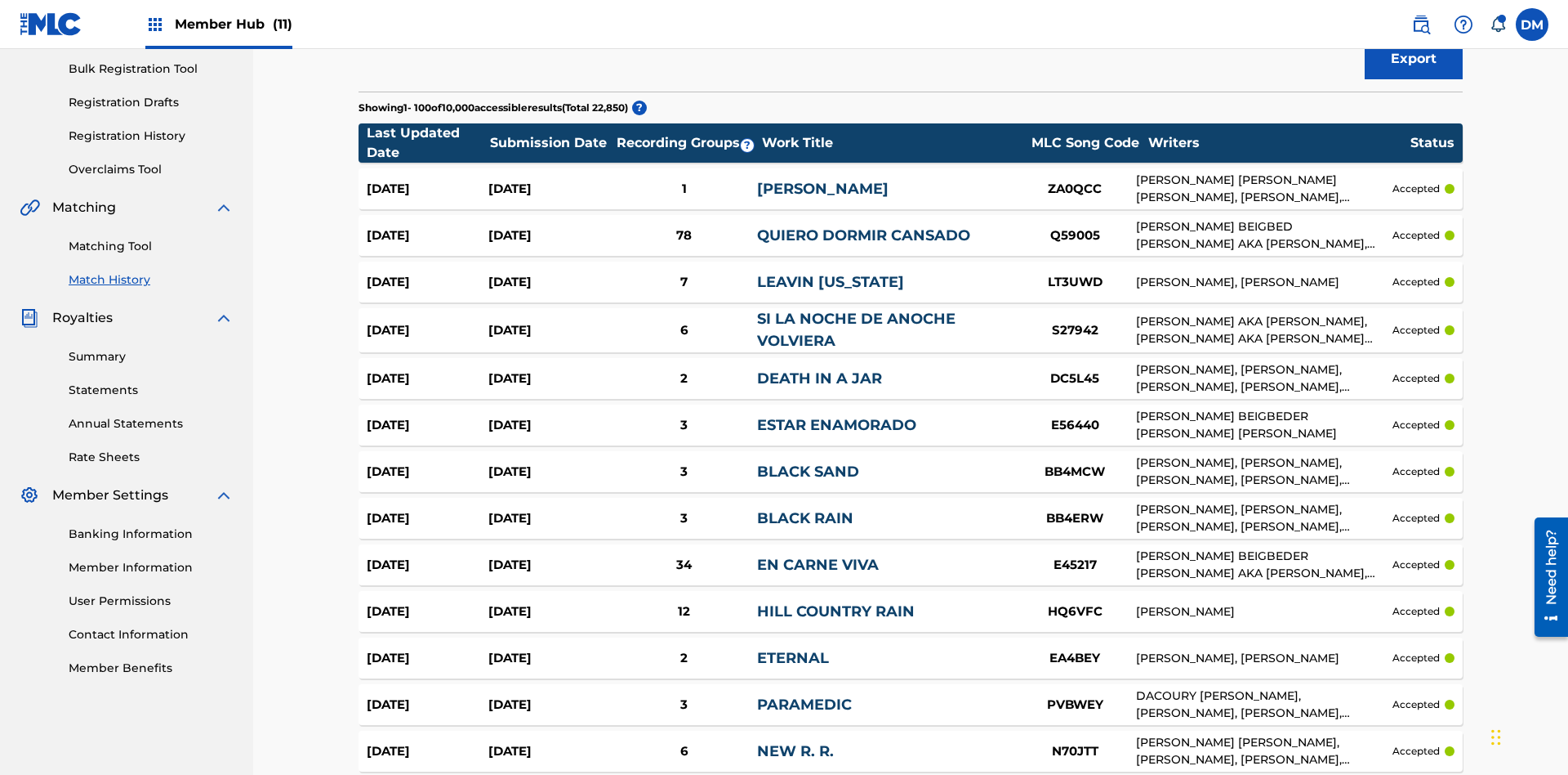
scroll to position [4469, 0]
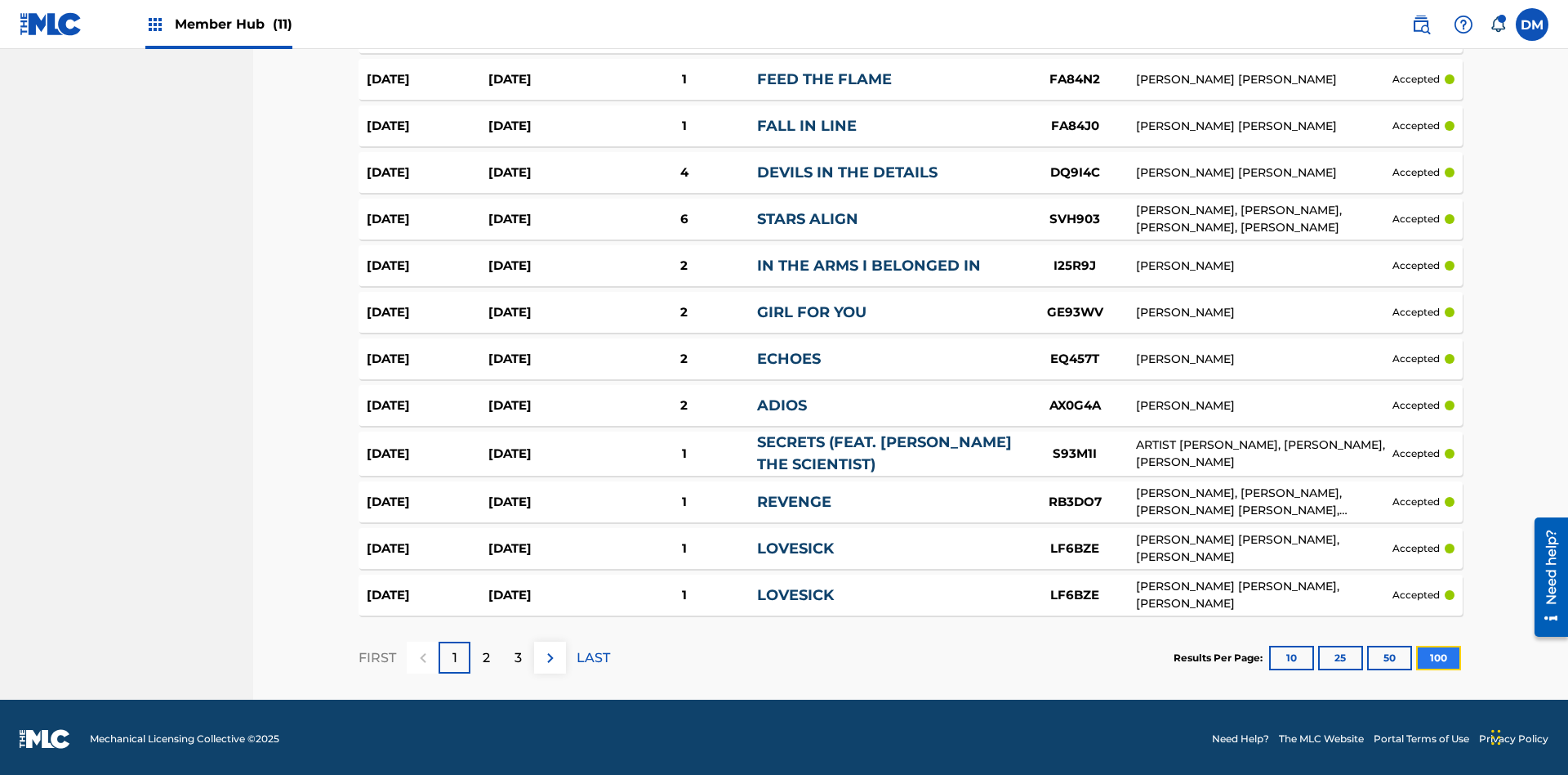
click at [1416, 654] on button "100" at bounding box center [1439, 658] width 45 height 24
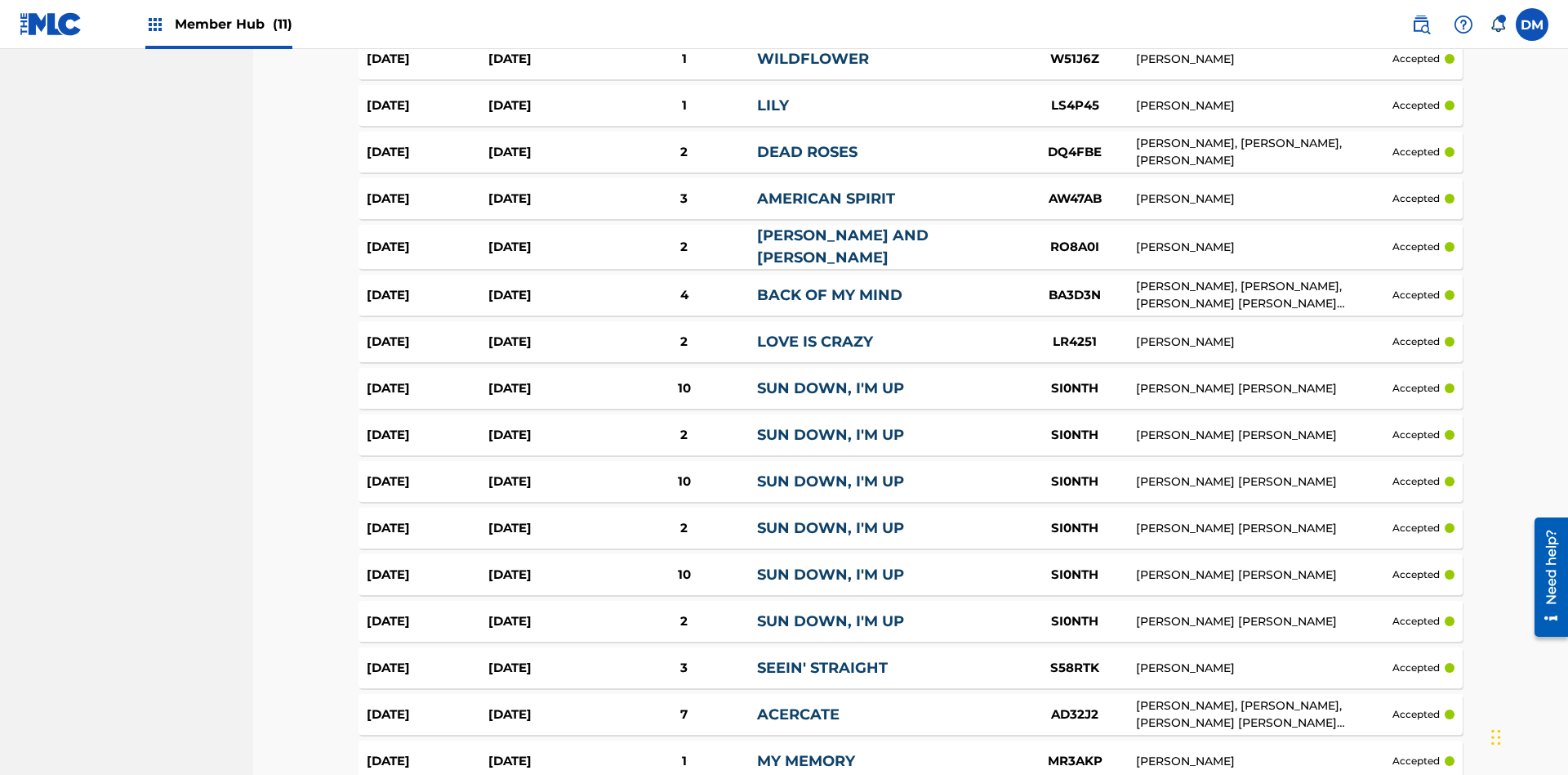
scroll to position [4020, 0]
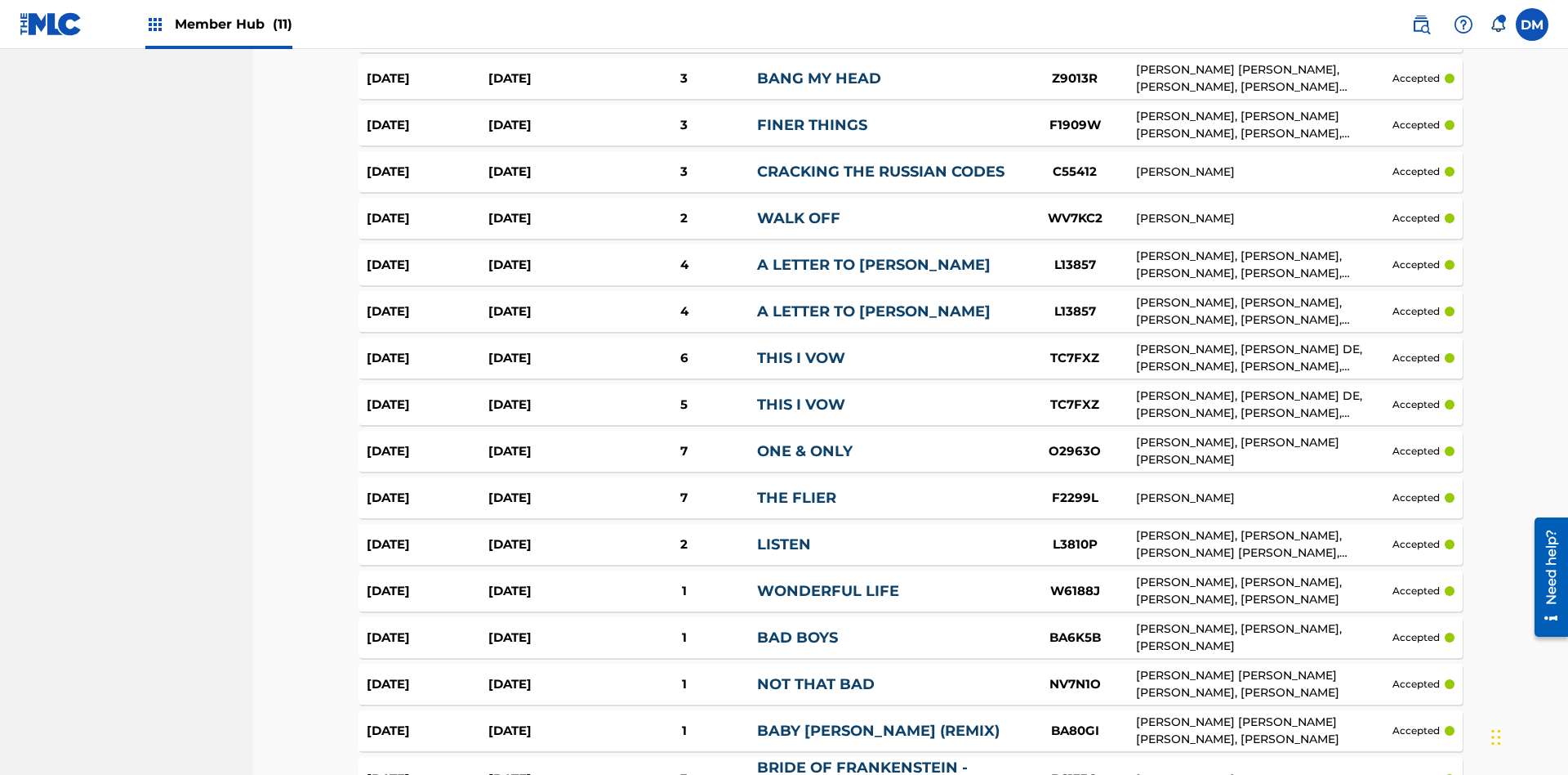
scroll to position [1499, 0]
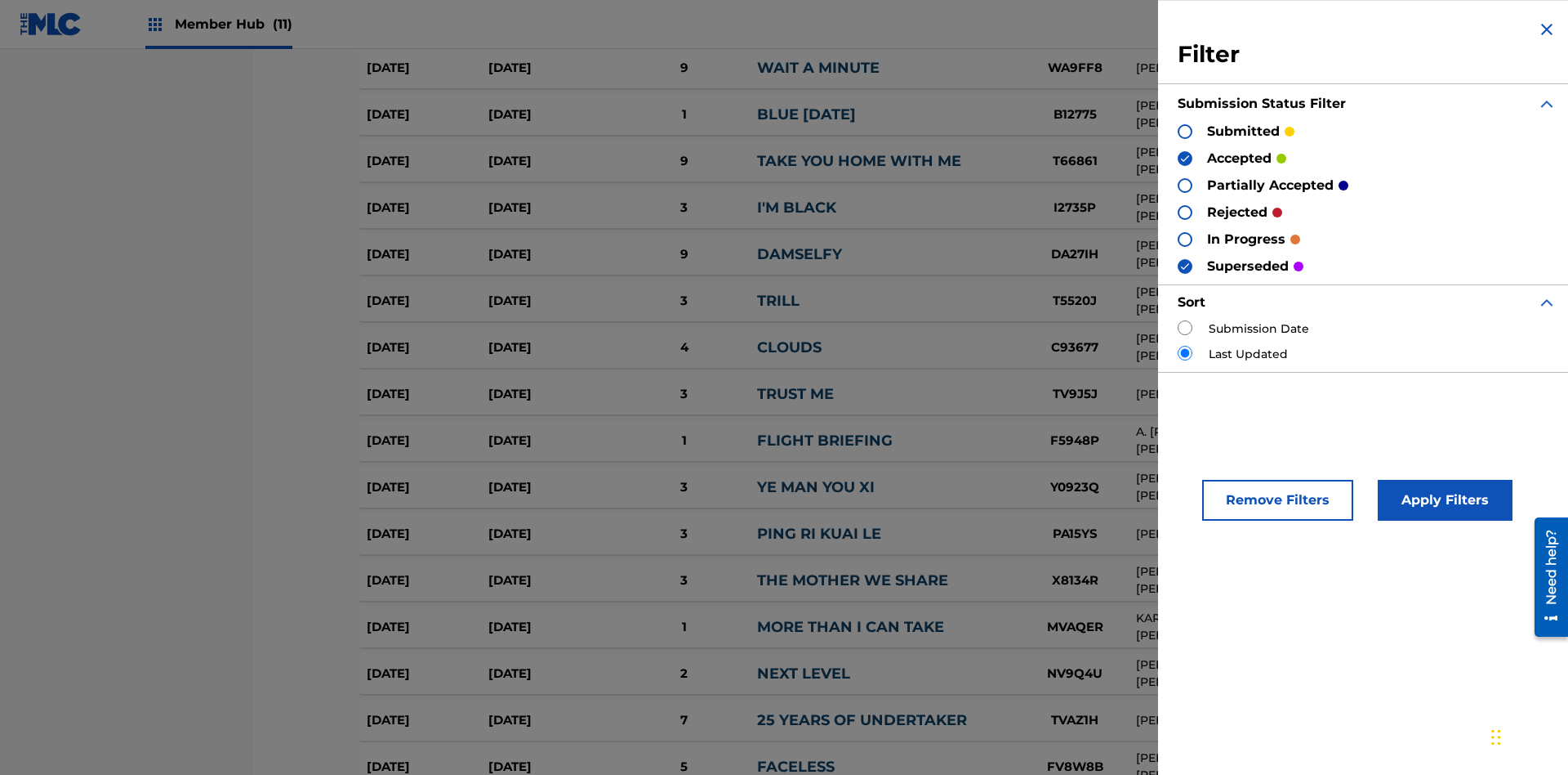
click at [1185, 266] on img at bounding box center [1184, 266] width 11 height 11
click at [1185, 158] on img at bounding box center [1184, 159] width 11 height 11
click at [1185, 185] on div at bounding box center [1185, 186] width 15 height 15
click at [1185, 212] on div at bounding box center [1185, 213] width 15 height 15
click at [1442, 500] on button "Apply Filters" at bounding box center [1445, 500] width 135 height 41
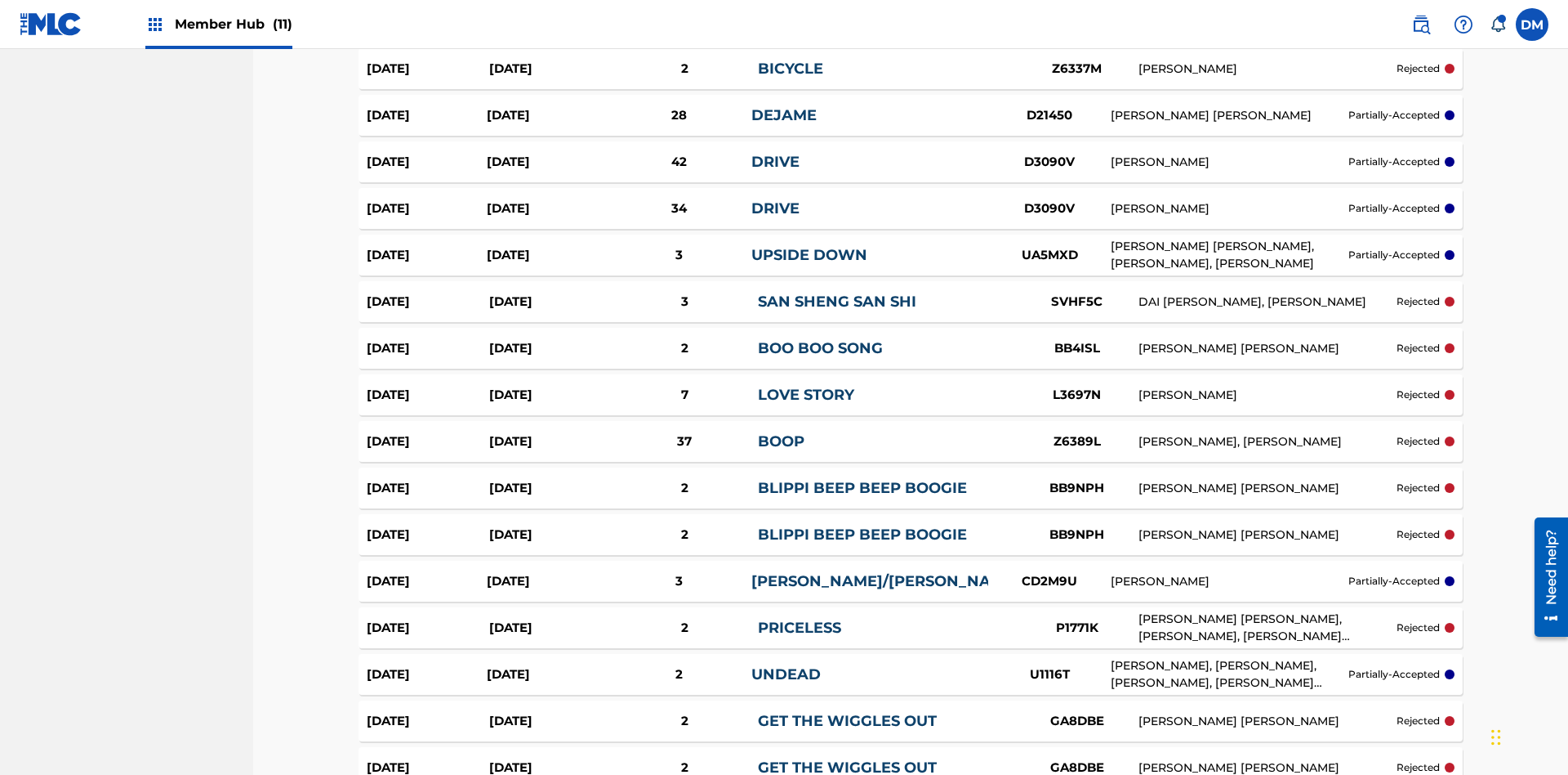
scroll to position [3930, 0]
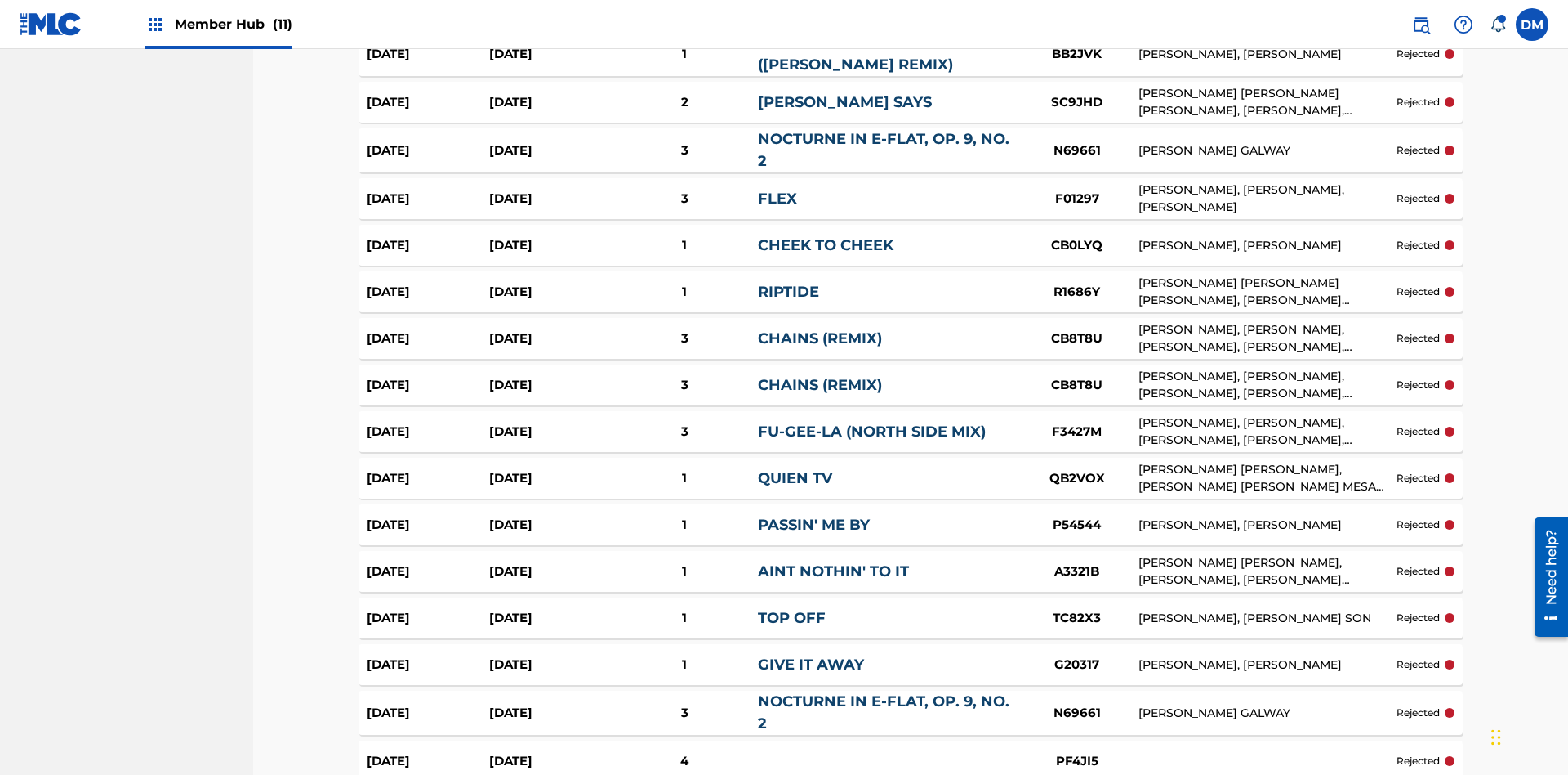
scroll to position [4473, 0]
